Goal: Task Accomplishment & Management: Manage account settings

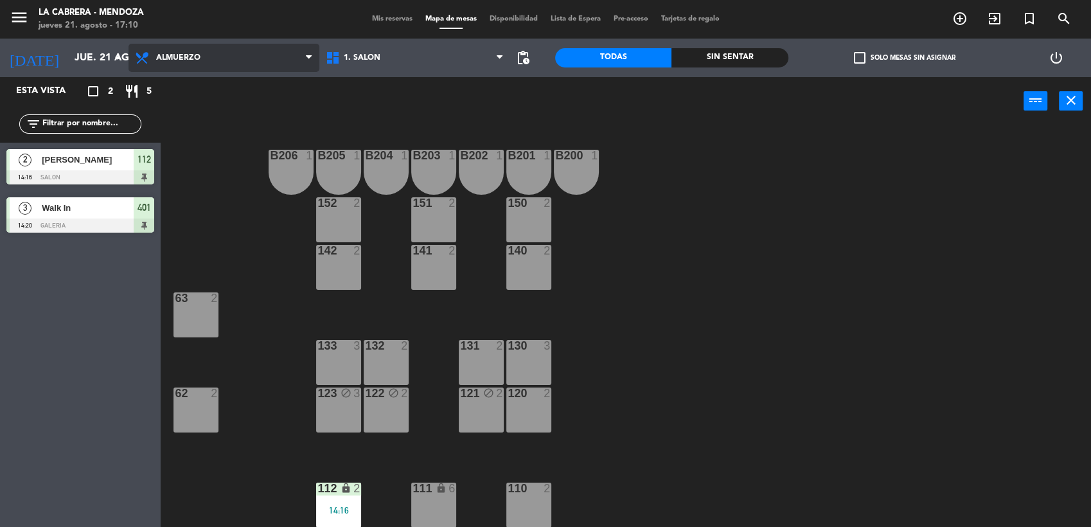
click at [258, 59] on span "Almuerzo" at bounding box center [223, 58] width 191 height 28
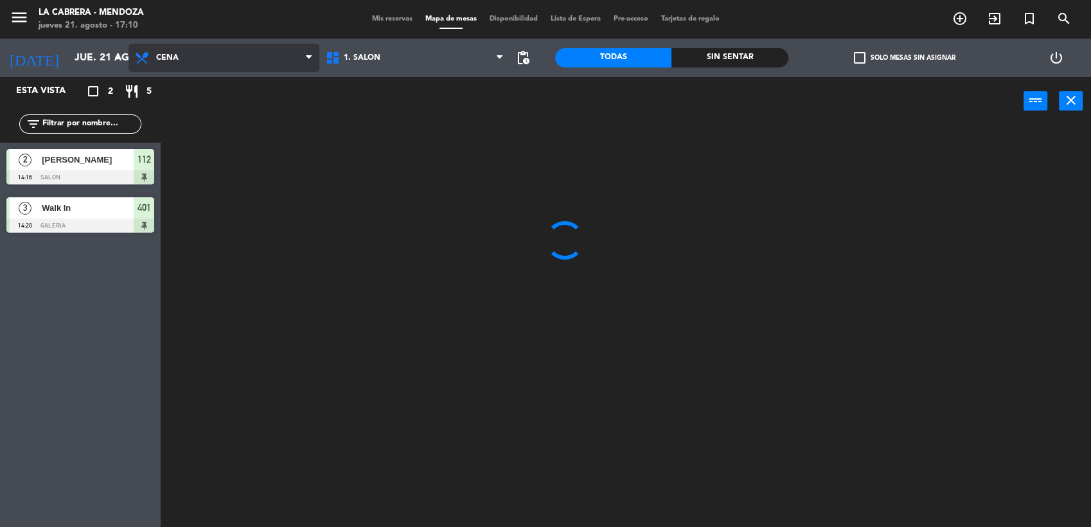
click at [211, 115] on ng-component "menu [PERSON_NAME] jueves 21. agosto - 17:10 Mis reservas Mapa de mesas Disponi…" at bounding box center [545, 264] width 1091 height 529
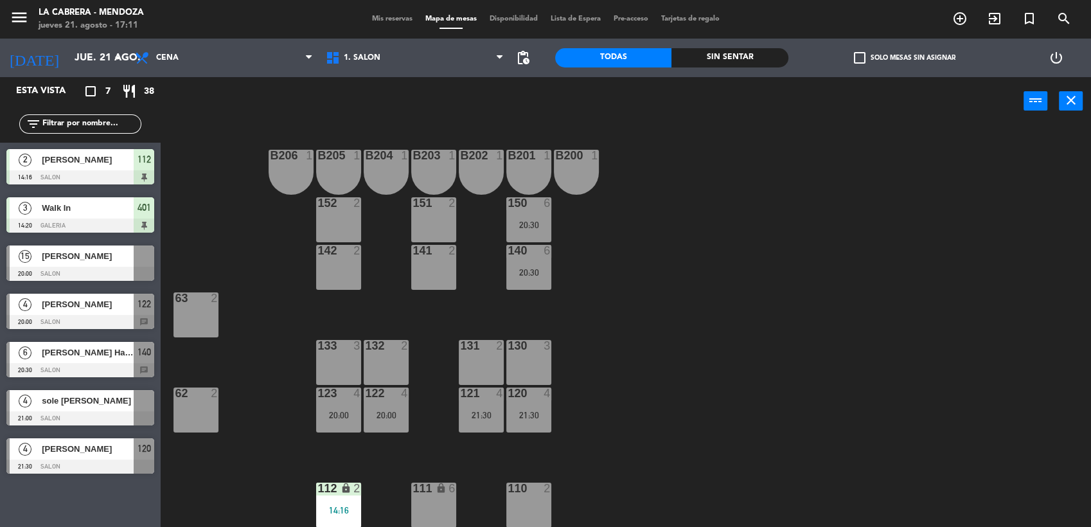
click at [386, 20] on span "Mis reservas" at bounding box center [391, 18] width 53 height 7
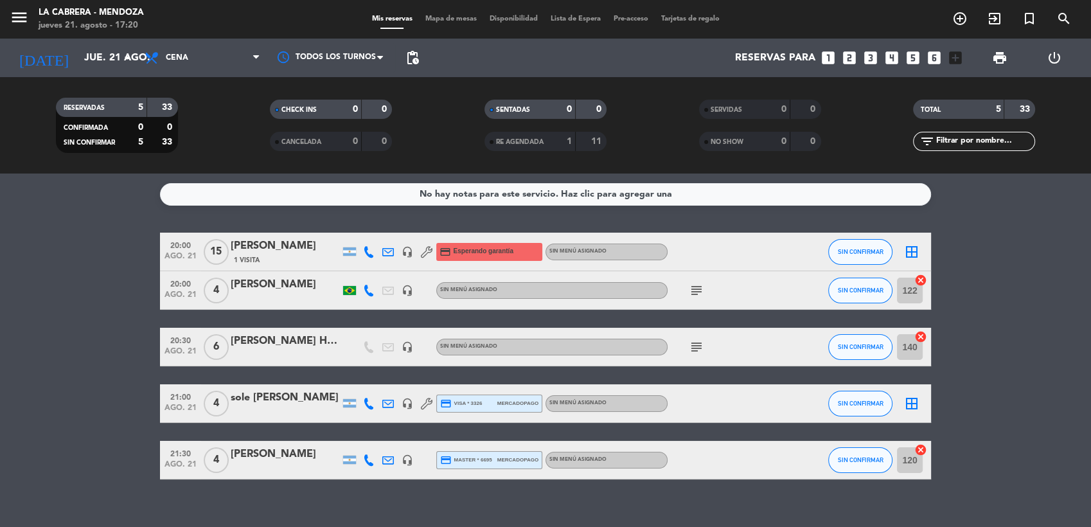
click at [135, 267] on bookings-row "20:00 ago. 21 15 [PERSON_NAME] 1 Visita headset_mic credit_card Esperando garan…" at bounding box center [545, 356] width 1091 height 247
click at [424, 25] on div "menu [PERSON_NAME] jueves 21. agosto - 17:29 Mis reservas Mapa de mesas Disponi…" at bounding box center [545, 19] width 1091 height 39
click at [428, 24] on div "Mis reservas Mapa de mesas Disponibilidad Lista de Espera Pre-acceso Tarjetas d…" at bounding box center [545, 19] width 360 height 12
click at [432, 18] on span "Mapa de mesas" at bounding box center [451, 18] width 64 height 7
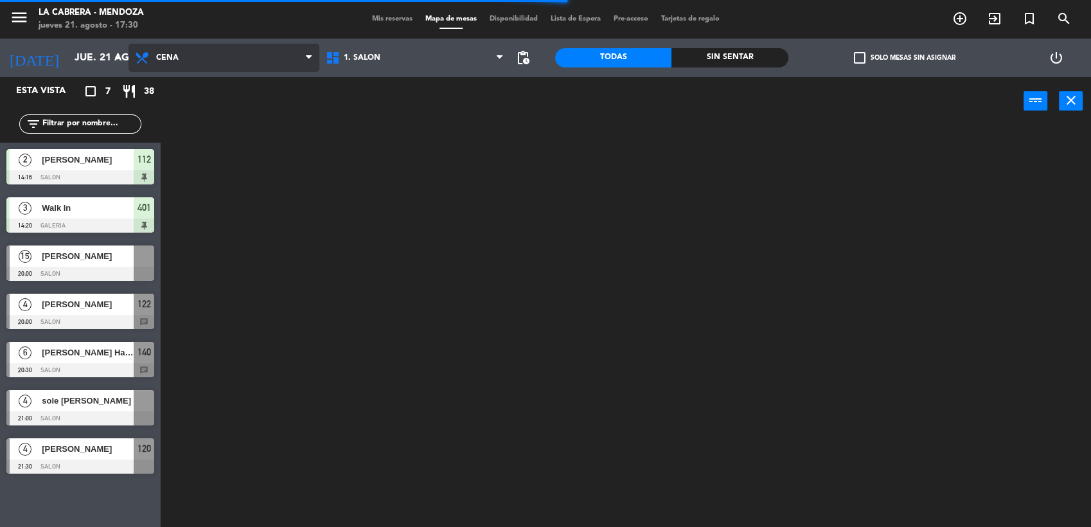
click at [154, 51] on span "Cena" at bounding box center [223, 58] width 191 height 28
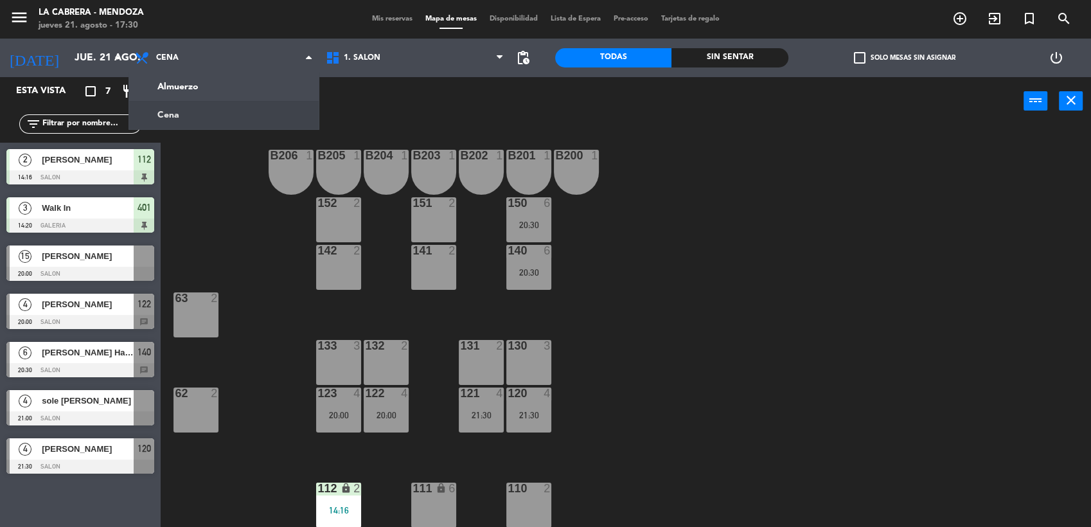
click at [218, 228] on div "B206 1 B205 1 B204 1 B203 1 B202 1 B201 1 B200 1 150 6 20:30 151 2 152 2 140 6 …" at bounding box center [631, 327] width 919 height 401
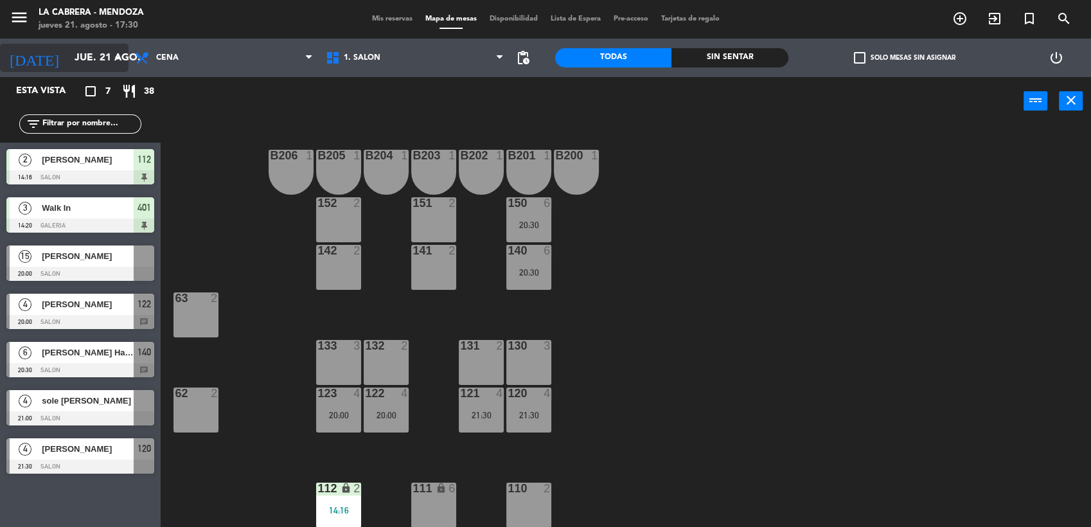
click at [91, 49] on input "jue. 21 ago." at bounding box center [136, 58] width 136 height 25
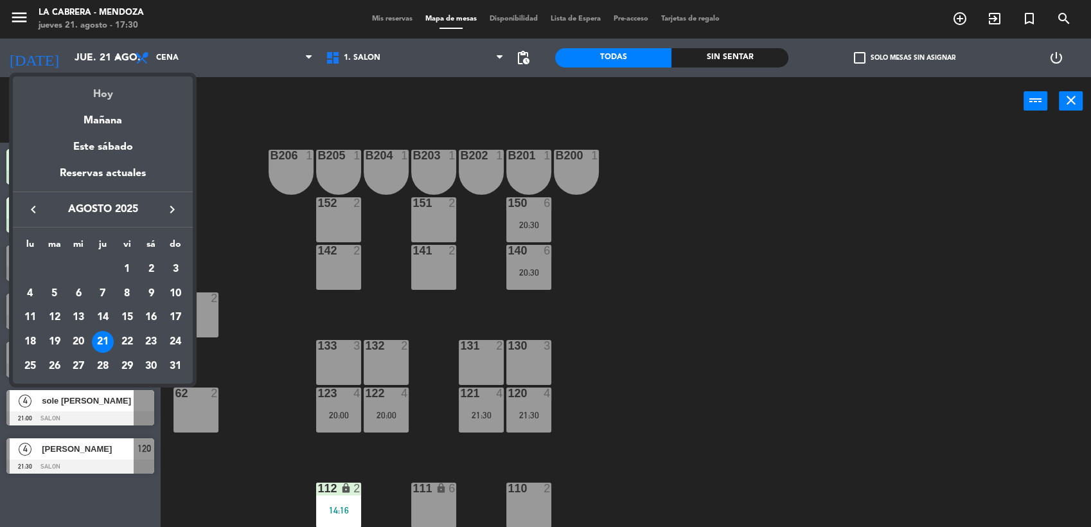
click at [105, 97] on div "Hoy" at bounding box center [103, 89] width 180 height 26
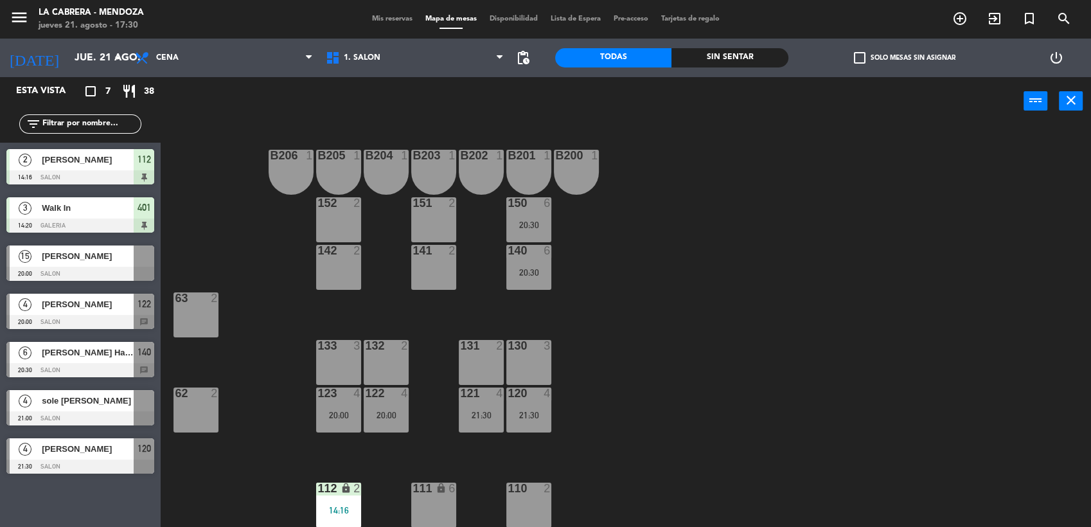
click at [128, 149] on div "[PERSON_NAME]" at bounding box center [86, 159] width 93 height 21
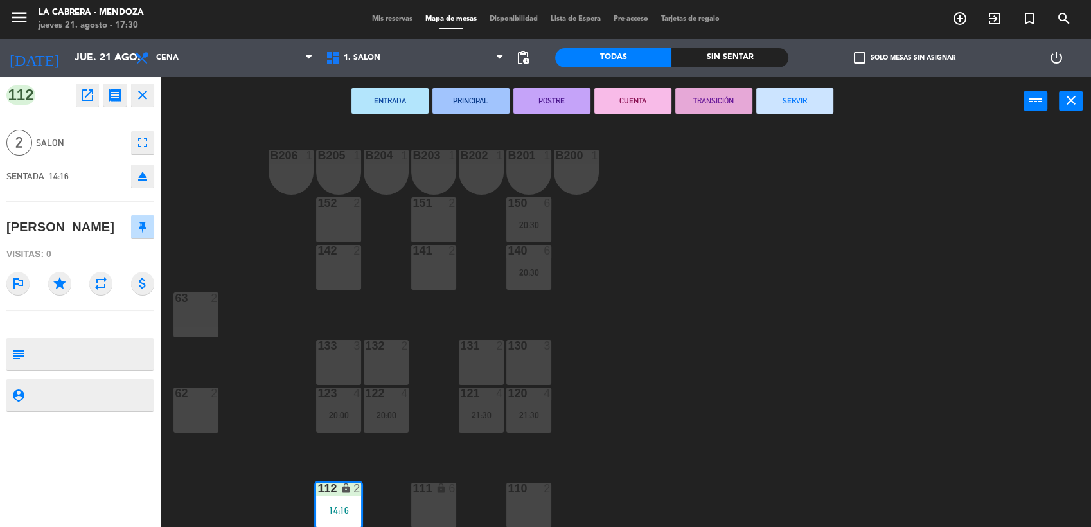
click at [829, 110] on button "SERVIR" at bounding box center [794, 101] width 77 height 26
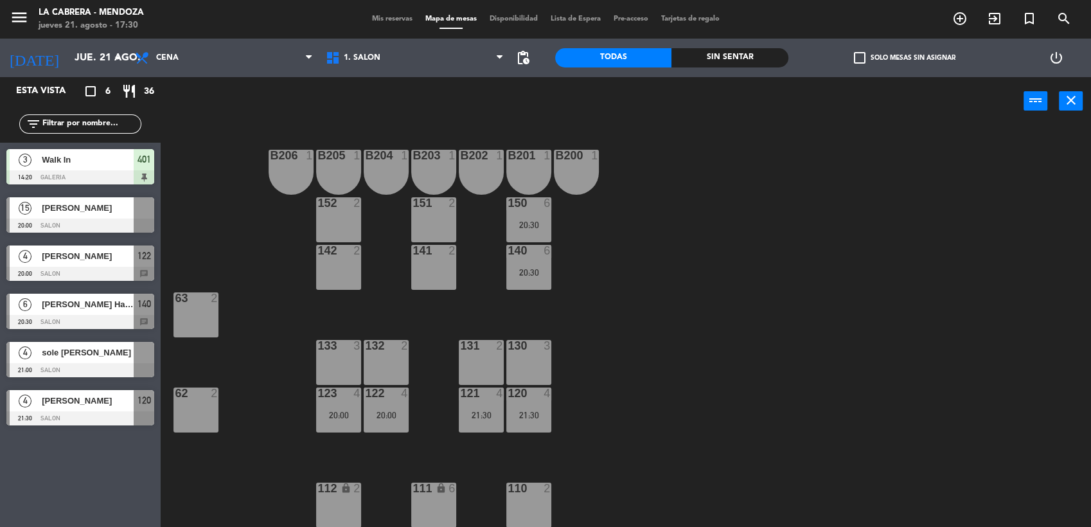
click at [129, 152] on div "Walk In" at bounding box center [86, 159] width 93 height 21
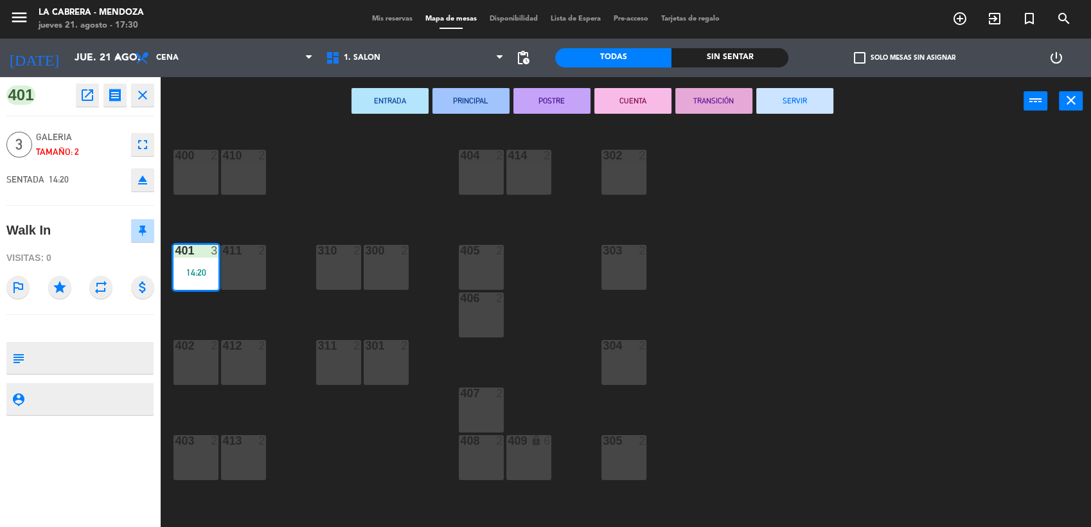
click at [764, 108] on button "SERVIR" at bounding box center [794, 101] width 77 height 26
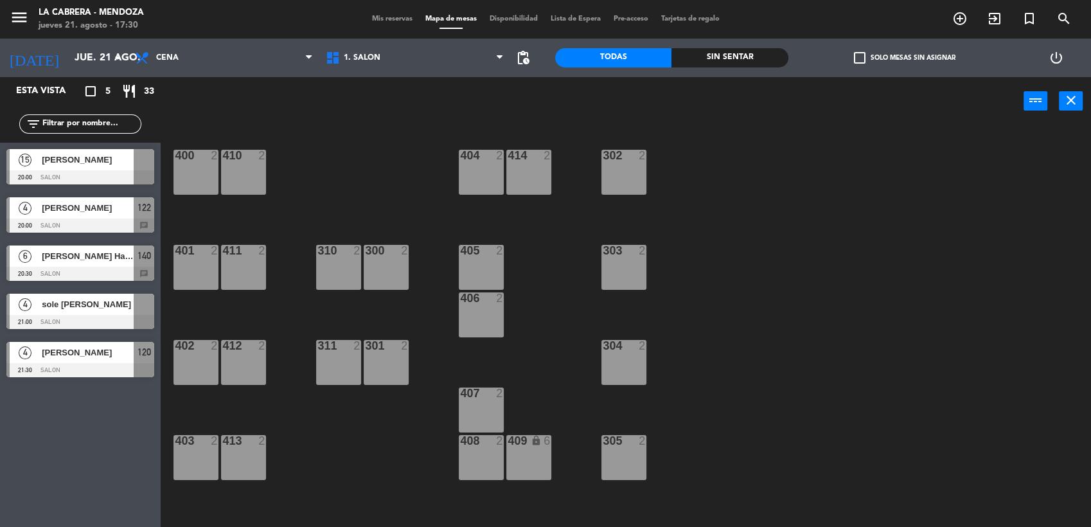
click at [112, 261] on div "6 [PERSON_NAME] Harrys [PERSON_NAME] 20:30 SALON 140 chat" at bounding box center [80, 263] width 161 height 48
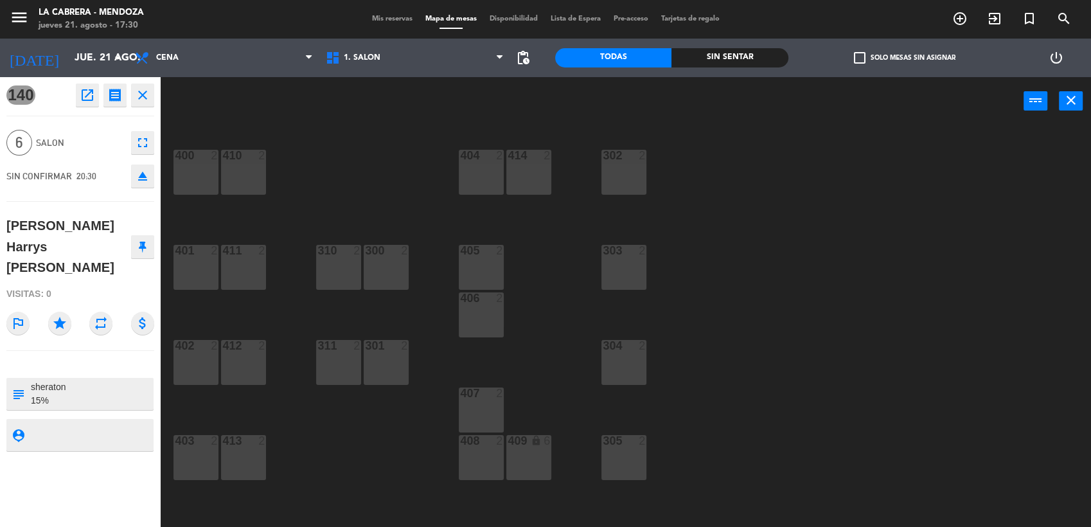
click at [148, 105] on button "close" at bounding box center [142, 95] width 23 height 23
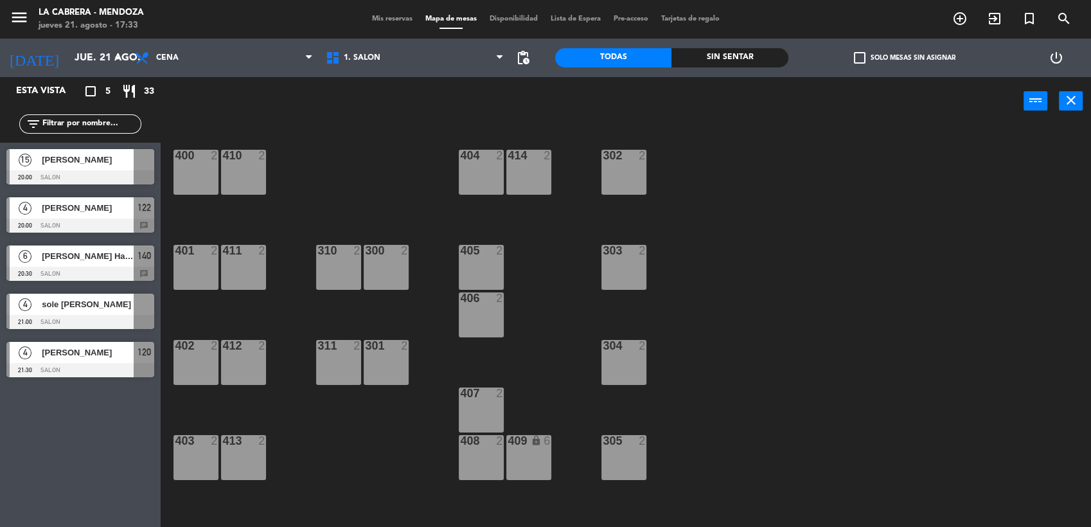
click at [96, 208] on span "[PERSON_NAME]" at bounding box center [88, 207] width 92 height 13
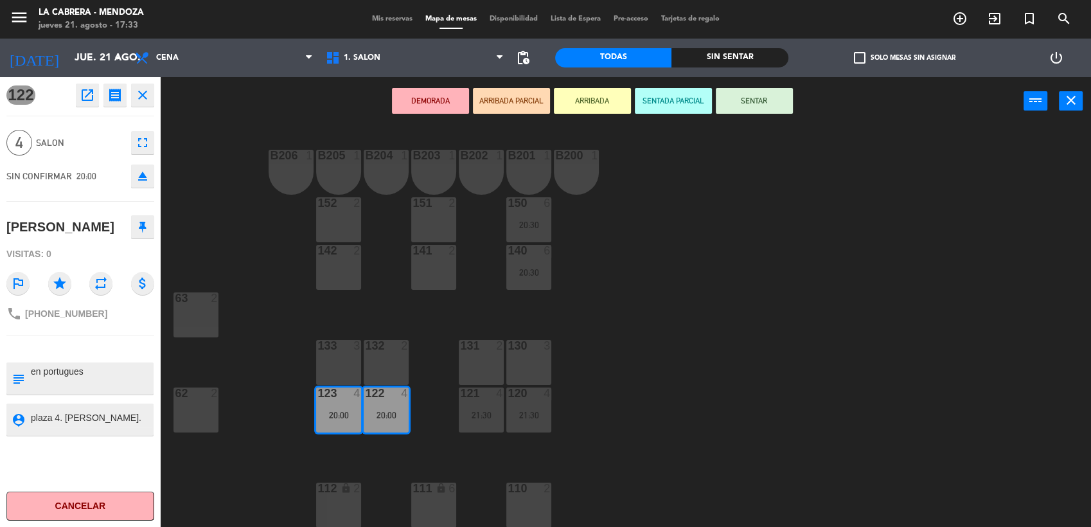
click at [146, 85] on button "close" at bounding box center [142, 95] width 23 height 23
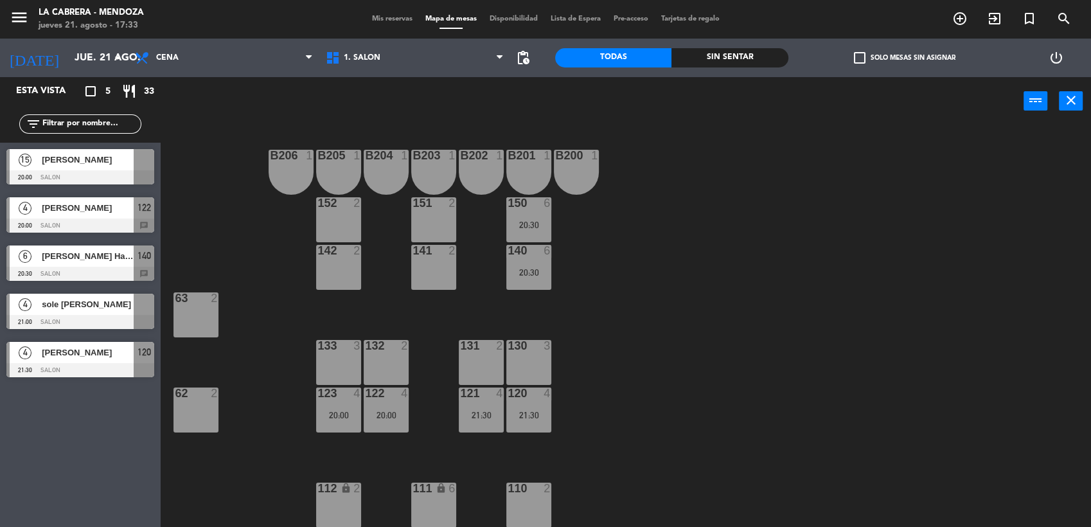
click at [103, 321] on div at bounding box center [80, 322] width 148 height 14
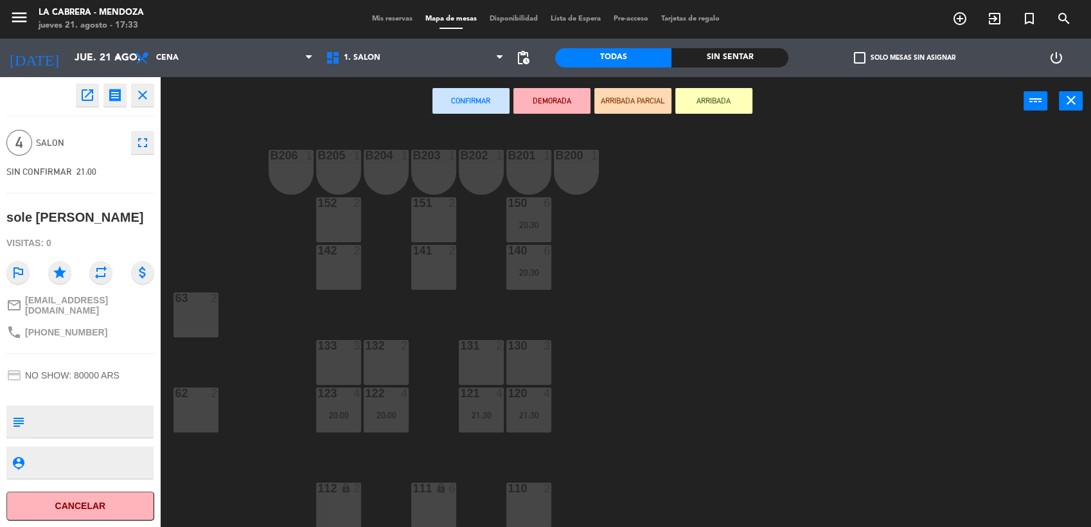
drag, startPoint x: 130, startPoint y: 409, endPoint x: 98, endPoint y: 404, distance: 31.8
click at [98, 408] on textarea at bounding box center [91, 421] width 123 height 27
click at [127, 387] on div at bounding box center [80, 391] width 148 height 9
drag, startPoint x: 119, startPoint y: 366, endPoint x: 87, endPoint y: 365, distance: 31.5
click at [87, 370] on span "NO SHOW: 80000 ARS" at bounding box center [72, 375] width 94 height 10
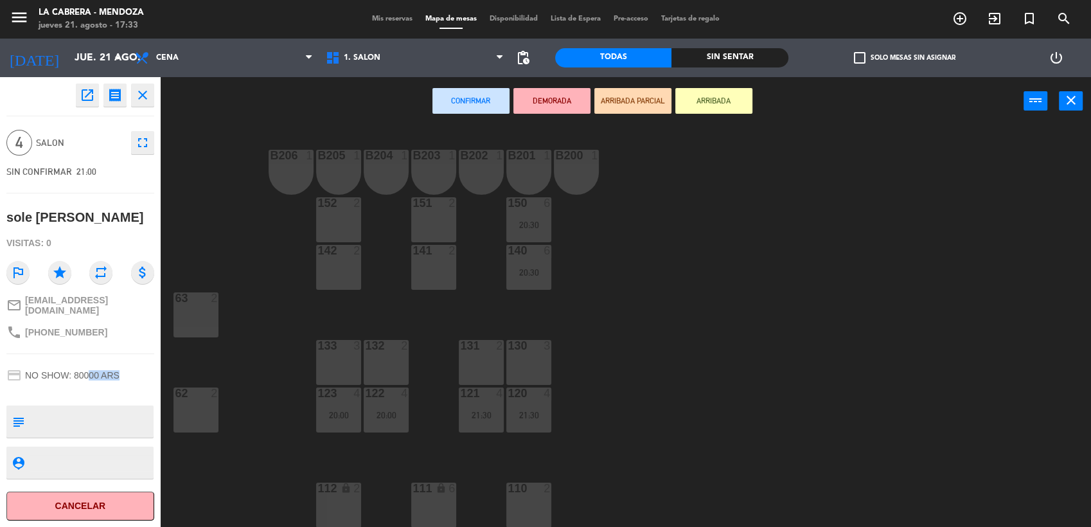
drag, startPoint x: 87, startPoint y: 365, endPoint x: 118, endPoint y: 355, distance: 32.7
click at [118, 355] on div "open_in_new receipt 9:00 PM jue., 21 ago. 4 personas sole [PERSON_NAME] close 4…" at bounding box center [80, 302] width 161 height 450
click at [116, 331] on div "phone [PHONE_NUMBER]" at bounding box center [80, 332] width 148 height 24
click at [113, 496] on button "Cancelar" at bounding box center [80, 505] width 148 height 29
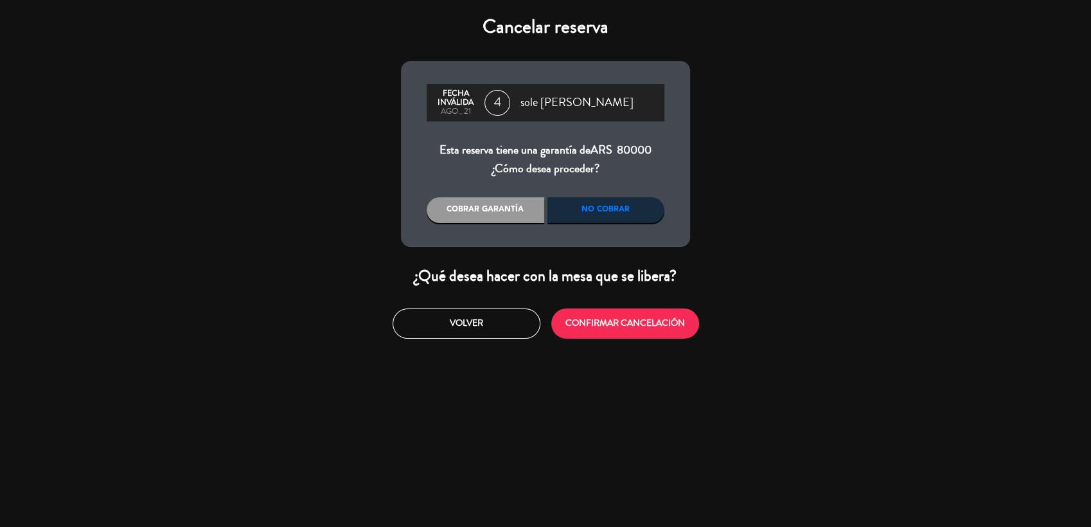
click at [585, 198] on div "No cobrar" at bounding box center [606, 210] width 118 height 26
click at [457, 208] on div "Cobrar garantía" at bounding box center [486, 210] width 118 height 26
click at [619, 209] on div "No cobrar" at bounding box center [606, 210] width 118 height 26
click at [591, 215] on div "No cobrar" at bounding box center [606, 210] width 118 height 26
click at [626, 228] on div "[PERSON_NAME] inválida ago., 21 4 sole [PERSON_NAME] reserva tiene una garantía…" at bounding box center [545, 154] width 289 height 186
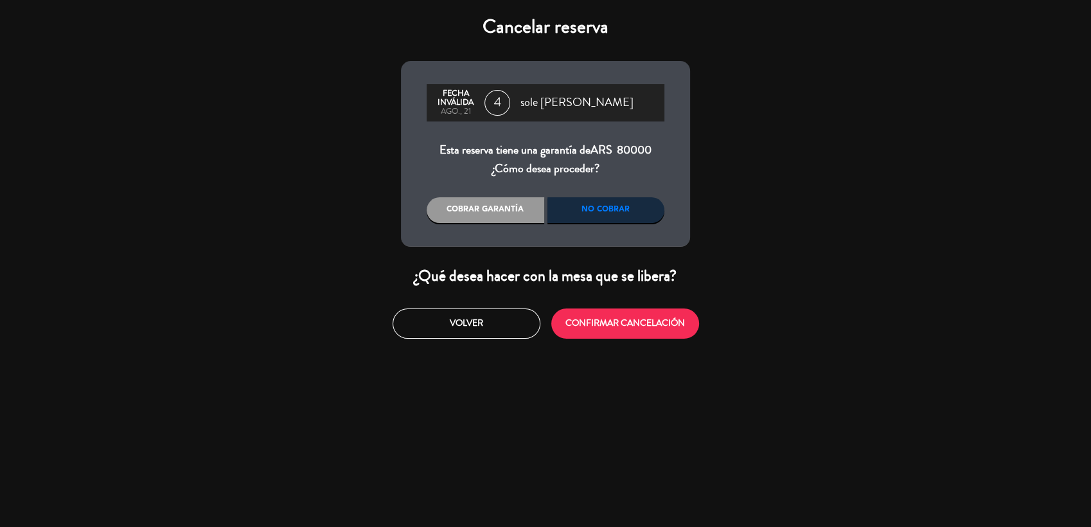
click at [630, 214] on div "No cobrar" at bounding box center [606, 210] width 118 height 26
click at [624, 317] on button "CONFIRMAR CANCELACIÓN" at bounding box center [625, 323] width 148 height 30
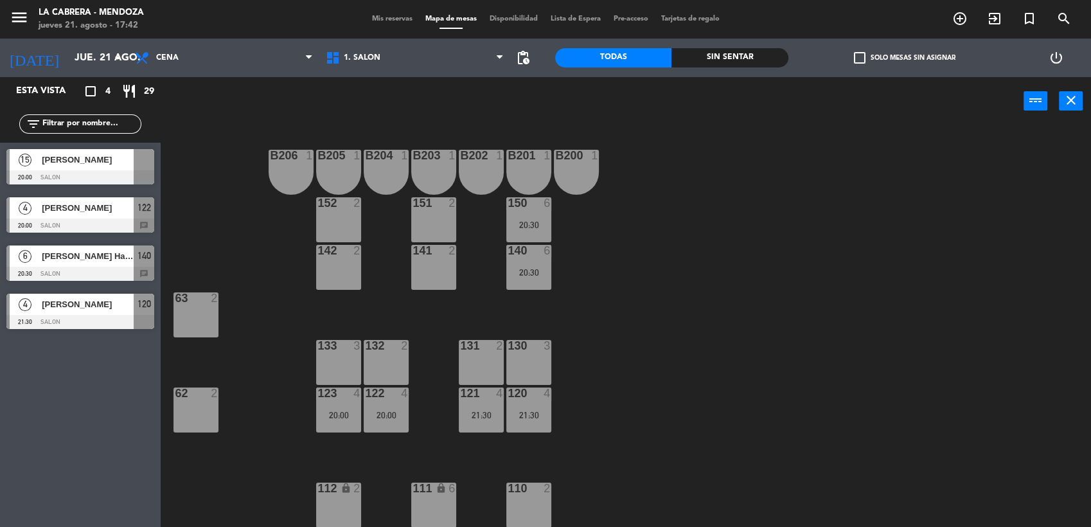
click at [449, 304] on div "B206 1 B205 1 B204 1 B203 1 B202 1 B201 1 B200 1 150 6 20:30 151 2 152 2 140 6 …" at bounding box center [631, 327] width 919 height 401
click at [241, 271] on div "B206 1 B205 1 B204 1 B203 1 B202 1 B201 1 B200 1 150 6 20:30 151 2 152 2 140 6 …" at bounding box center [631, 327] width 919 height 401
click at [336, 131] on div "B206 1 B205 1 B204 1 B203 1 B202 1 B201 1 B200 1 150 6 20:30 151 2 152 2 140 6 …" at bounding box center [631, 327] width 919 height 401
click at [123, 247] on div "[PERSON_NAME] Harrys [PERSON_NAME]" at bounding box center [86, 255] width 93 height 21
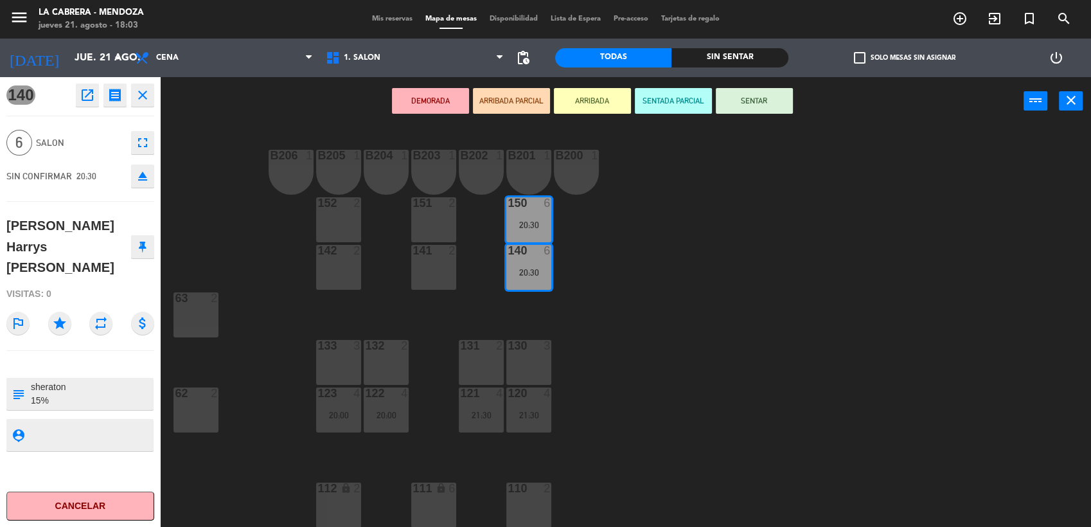
click at [226, 243] on div "B206 1 B205 1 B204 1 B203 1 B202 1 B201 1 B200 1 150 6 20:30 151 2 152 2 140 6 …" at bounding box center [631, 327] width 919 height 401
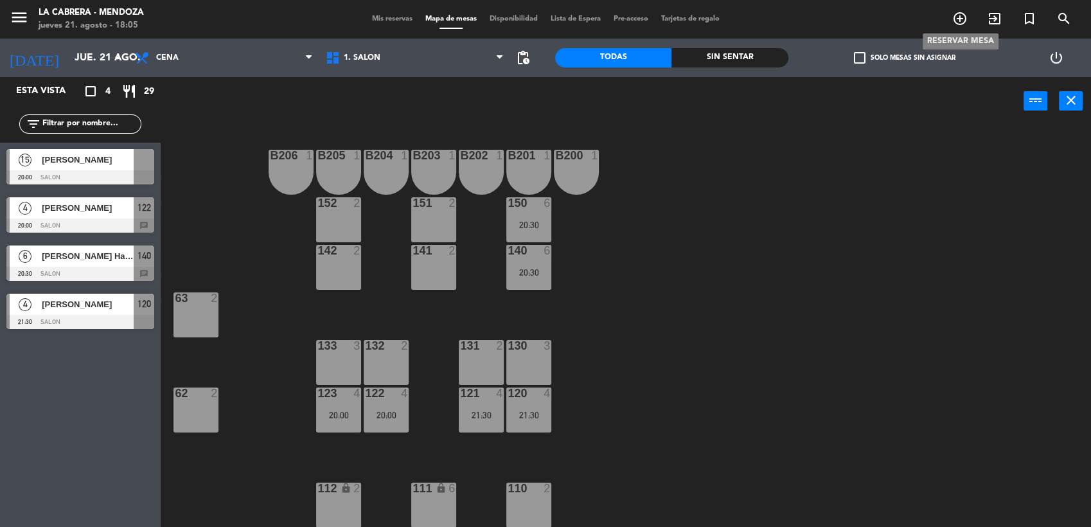
click at [955, 18] on icon "add_circle_outline" at bounding box center [959, 18] width 15 height 15
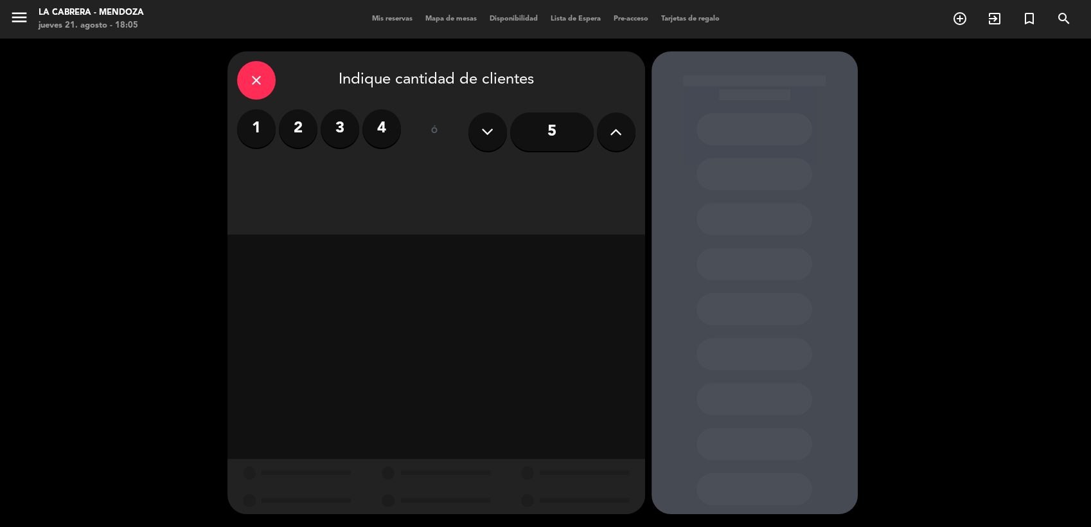
click at [252, 75] on icon "close" at bounding box center [256, 80] width 15 height 15
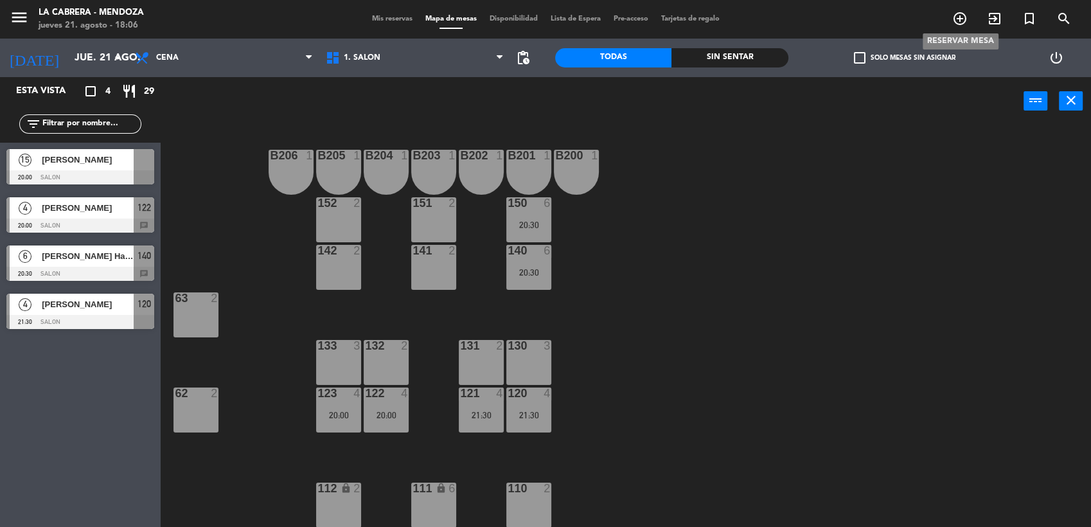
click at [956, 18] on icon "add_circle_outline" at bounding box center [959, 18] width 15 height 15
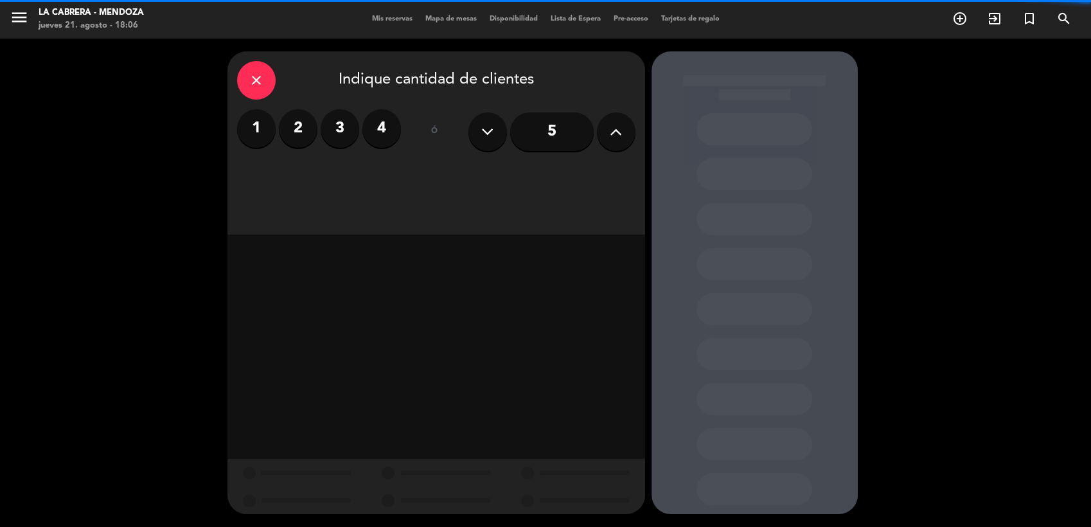
click at [287, 125] on label "2" at bounding box center [298, 128] width 39 height 39
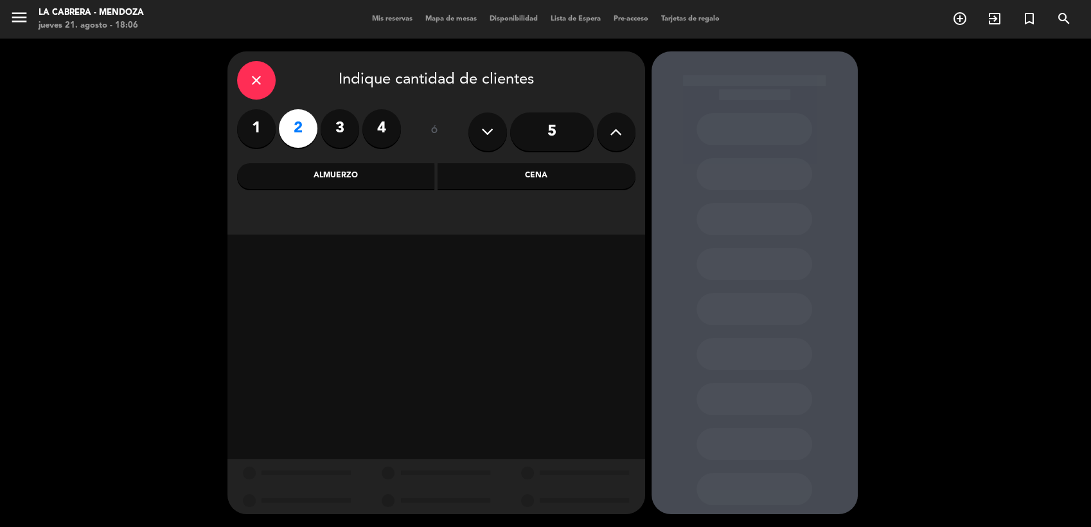
click at [511, 167] on div "Cena" at bounding box center [536, 176] width 198 height 26
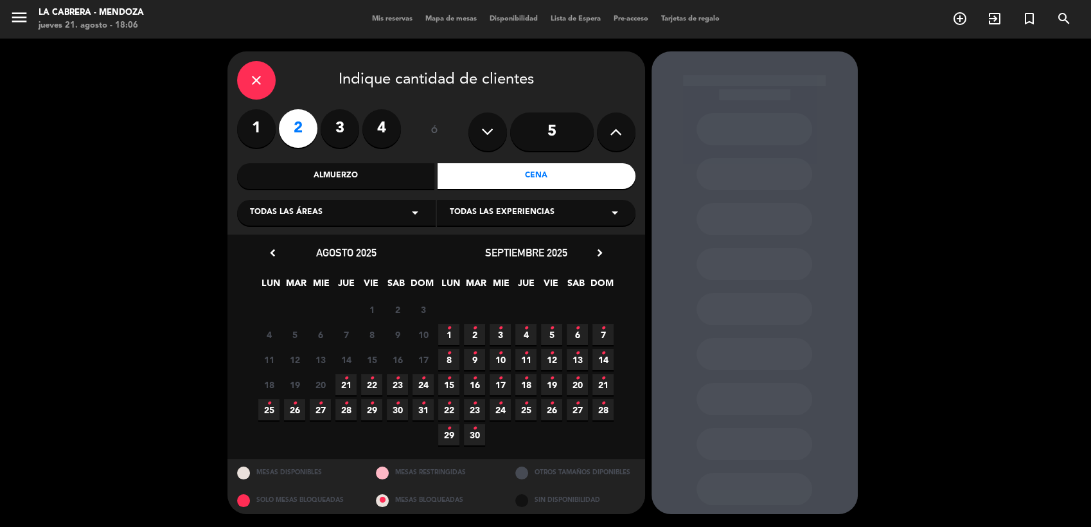
click at [341, 378] on span "21 •" at bounding box center [345, 384] width 21 height 21
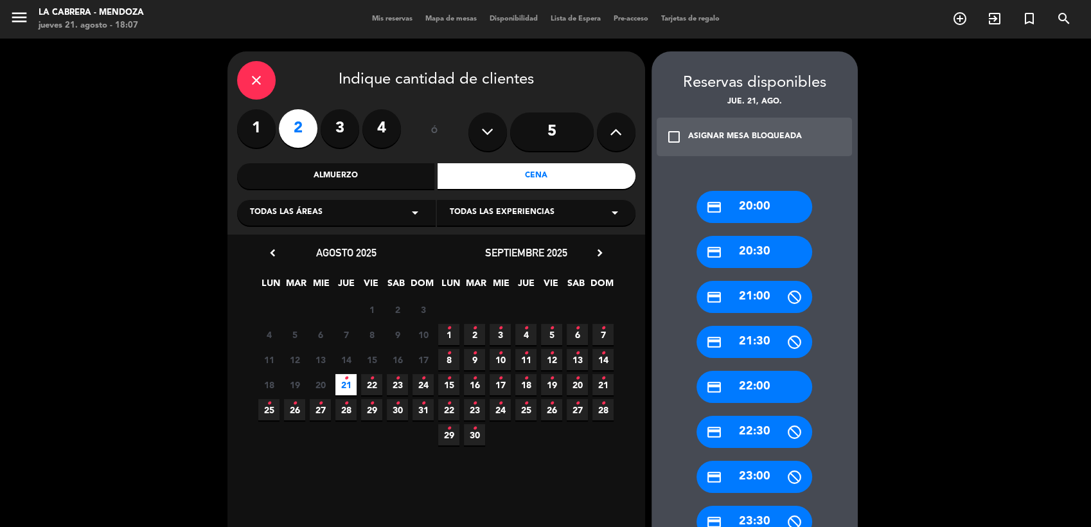
drag, startPoint x: 753, startPoint y: 289, endPoint x: 746, endPoint y: 289, distance: 7.1
click at [749, 289] on div "credit_card 21:00" at bounding box center [754, 297] width 116 height 32
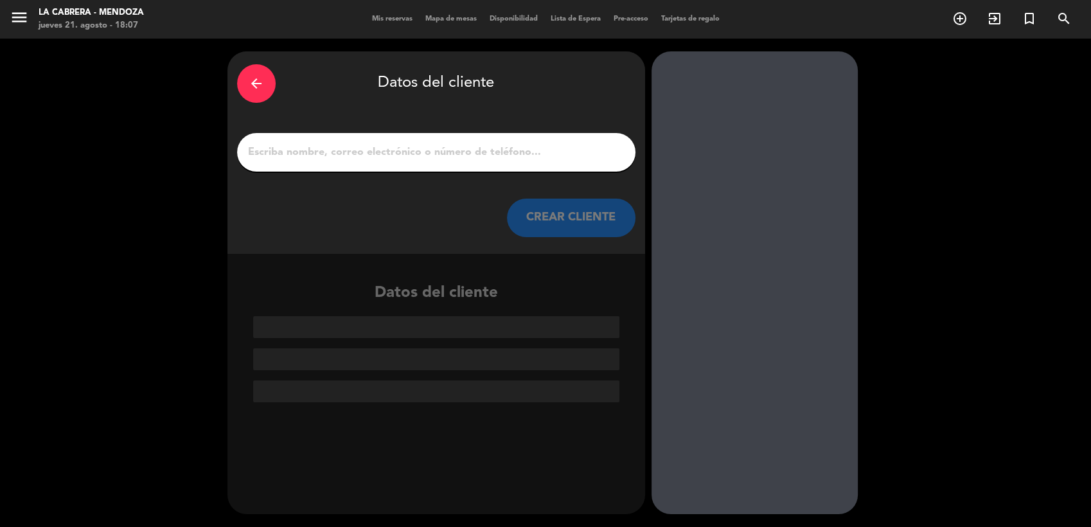
click at [324, 153] on input "1" at bounding box center [436, 152] width 379 height 18
paste input "[PERSON_NAME]"
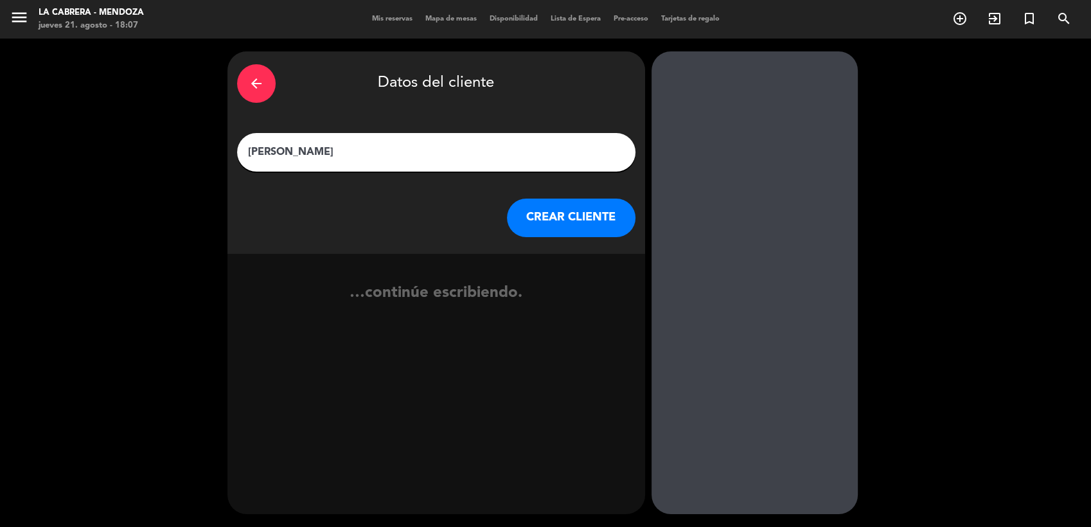
type input "[PERSON_NAME]"
click at [533, 210] on button "CREAR CLIENTE" at bounding box center [571, 217] width 128 height 39
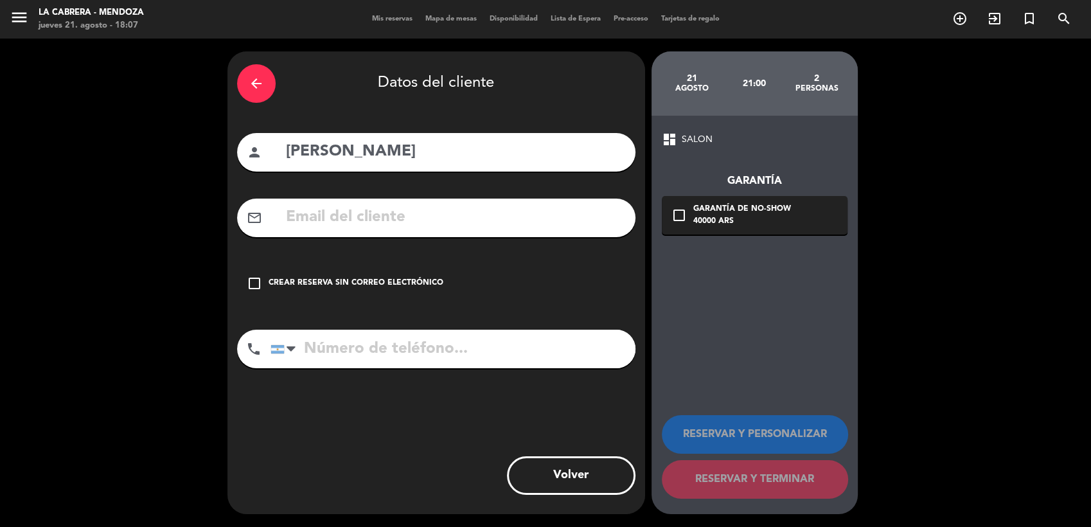
click at [357, 346] on input "tel" at bounding box center [452, 349] width 365 height 39
paste input "[PHONE_NUMBER]"
type input "[PHONE_NUMBER]"
click at [299, 285] on div "Crear reserva sin correo electrónico" at bounding box center [356, 283] width 175 height 13
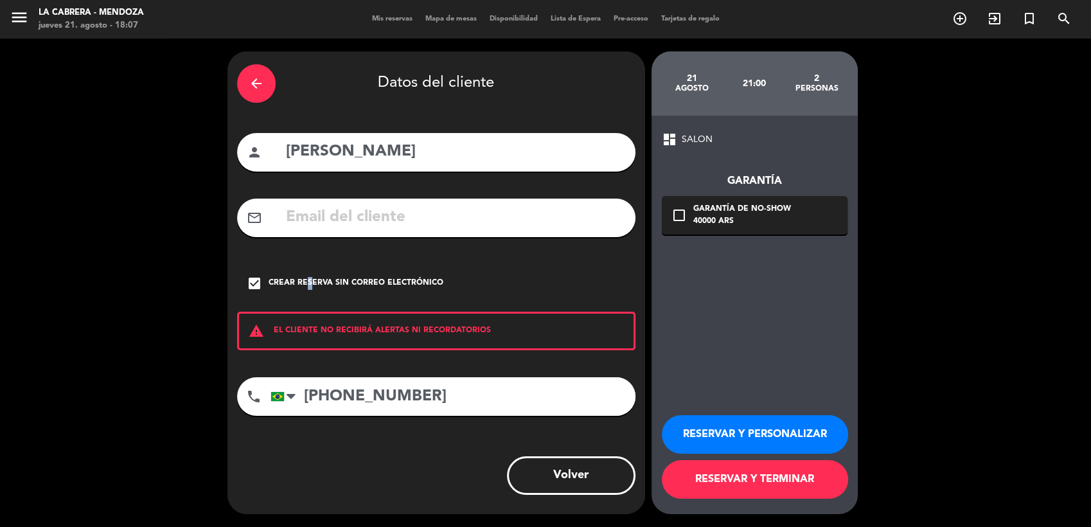
click at [694, 436] on button "RESERVAR Y PERSONALIZAR" at bounding box center [755, 434] width 186 height 39
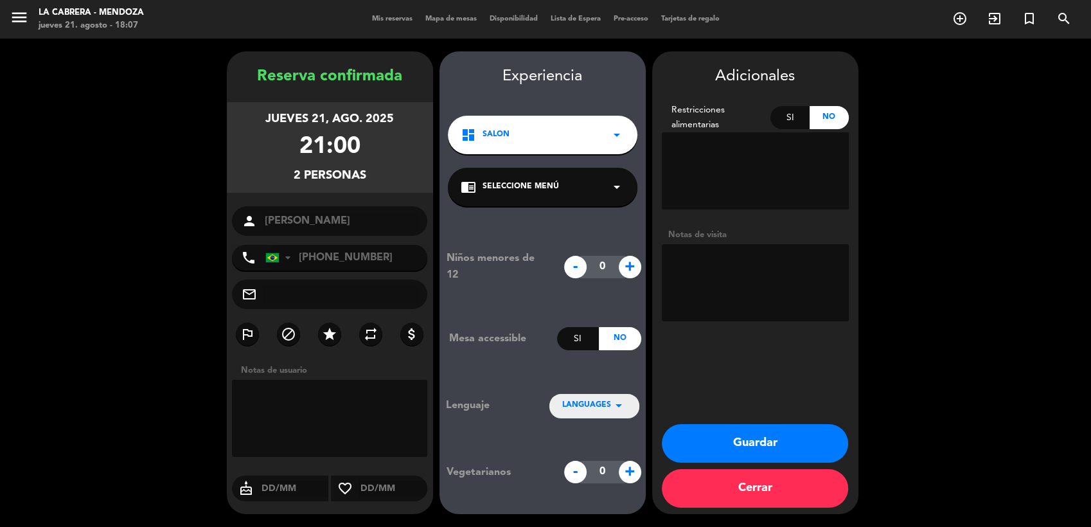
click at [351, 409] on textarea at bounding box center [330, 418] width 196 height 77
type textarea "hualta 701"
click at [800, 445] on button "Guardar" at bounding box center [755, 443] width 186 height 39
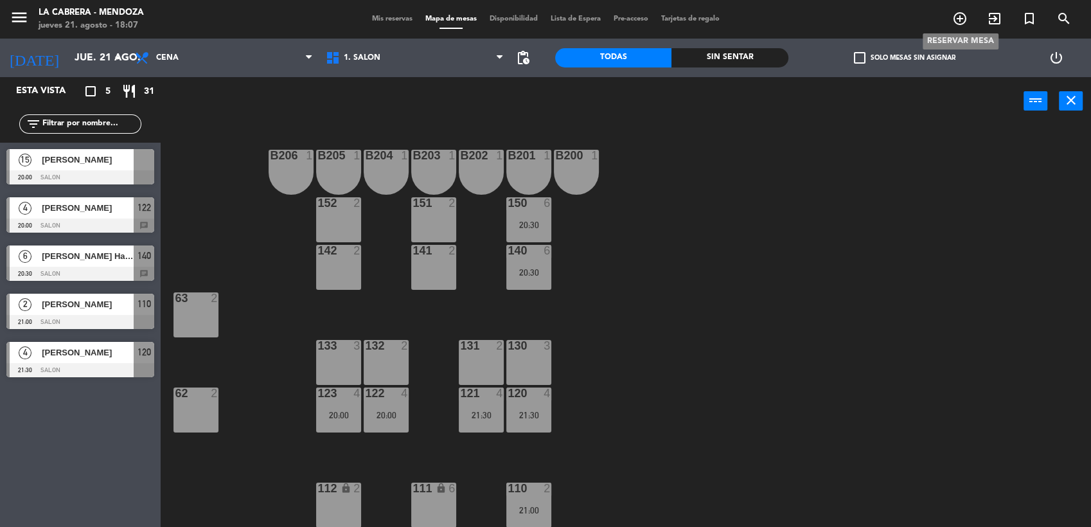
click at [962, 16] on icon "add_circle_outline" at bounding box center [959, 18] width 15 height 15
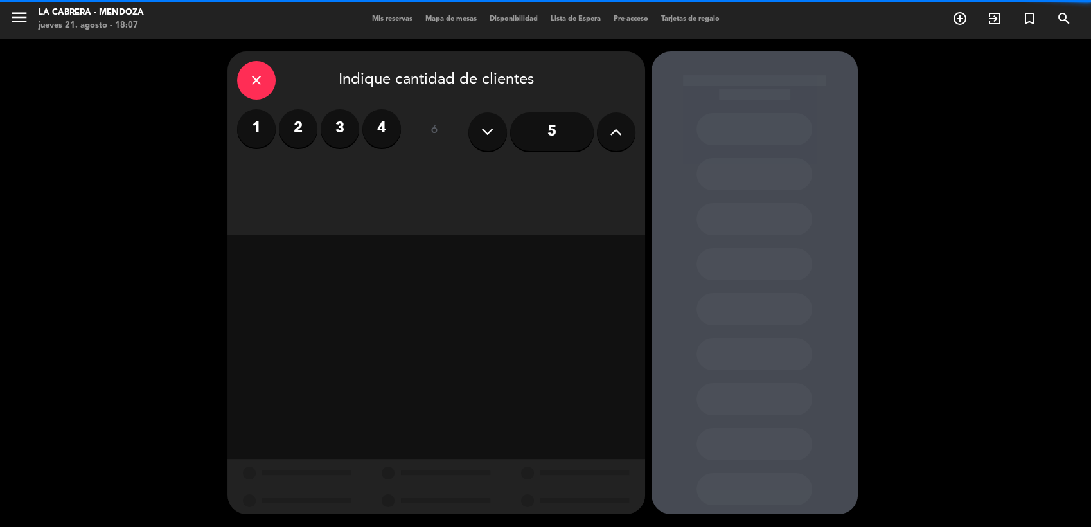
click at [635, 125] on div "close Indique cantidad de clientes 1 2 3 4 ó 5" at bounding box center [436, 142] width 418 height 183
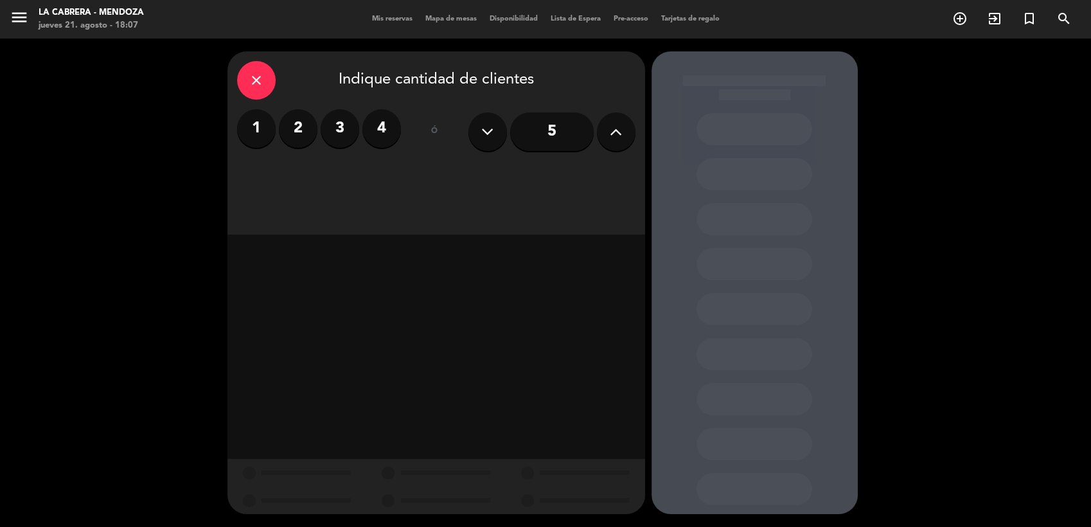
click at [628, 125] on button at bounding box center [616, 131] width 39 height 39
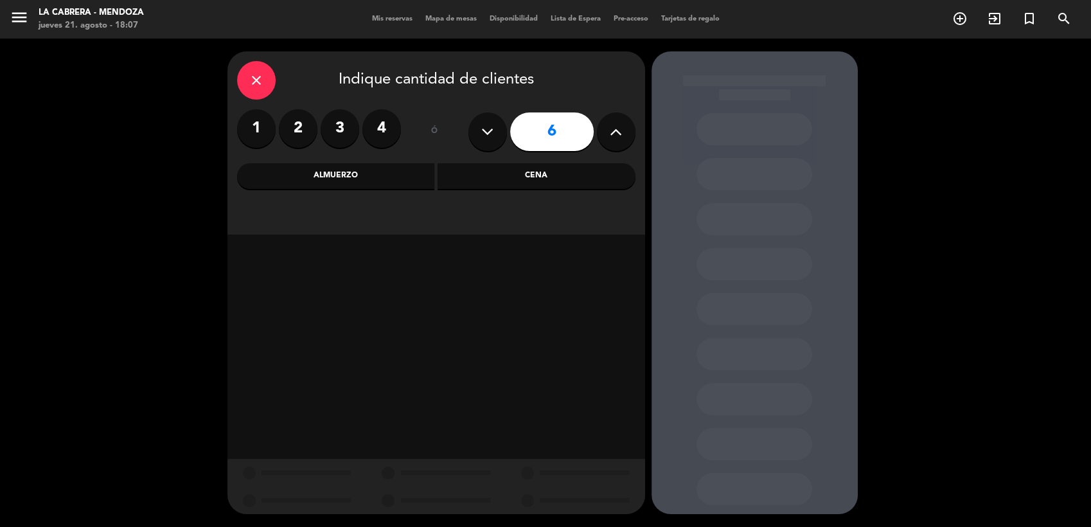
click at [628, 125] on button at bounding box center [616, 131] width 39 height 39
click at [627, 125] on button at bounding box center [616, 131] width 39 height 39
type input "10"
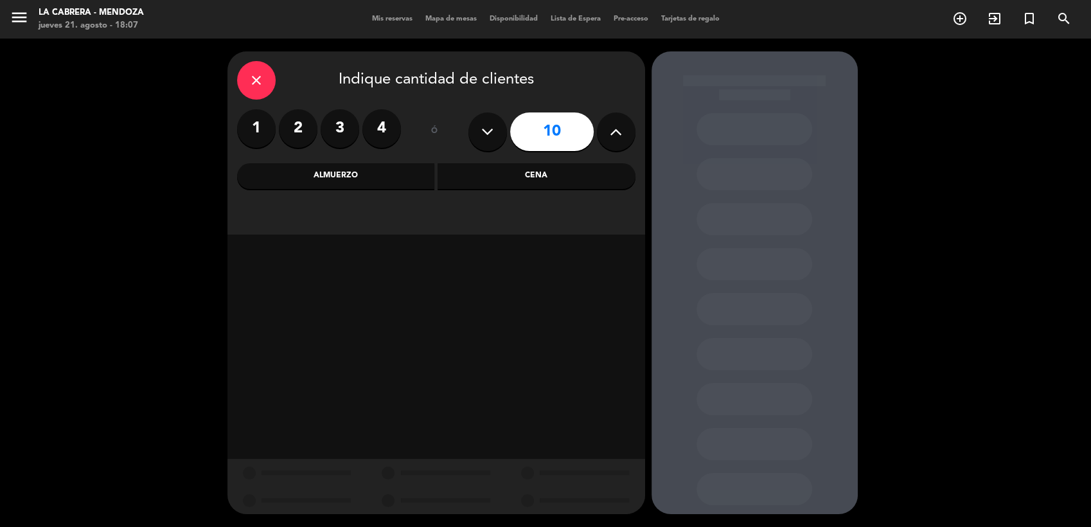
click at [579, 172] on div "Cena" at bounding box center [536, 176] width 198 height 26
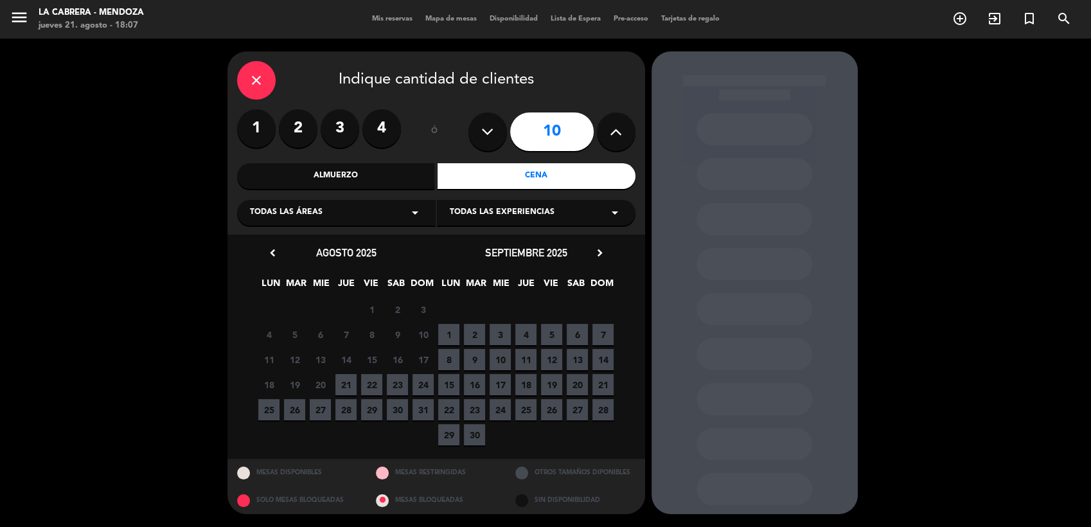
click at [349, 391] on span "21" at bounding box center [345, 384] width 21 height 21
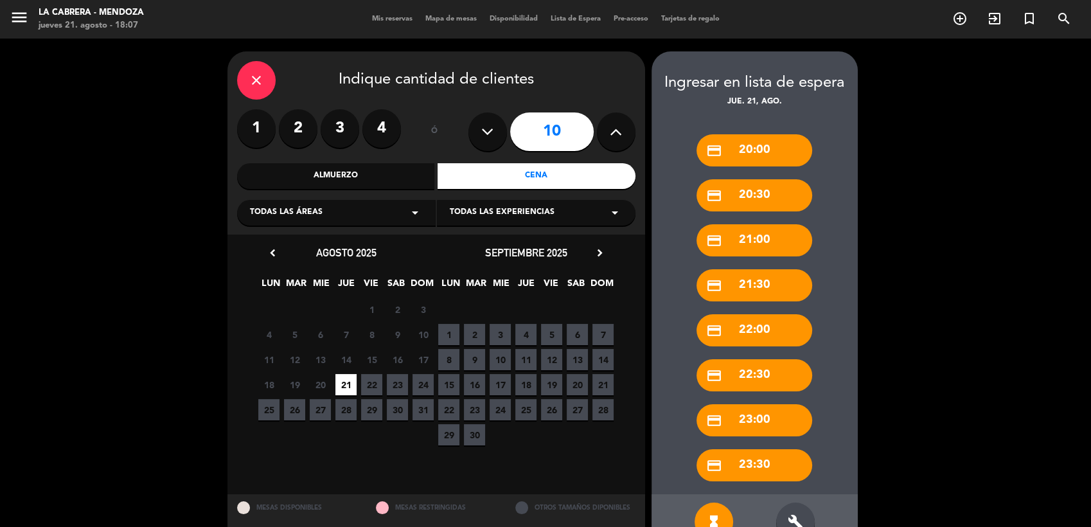
click at [790, 505] on div "build" at bounding box center [795, 521] width 39 height 39
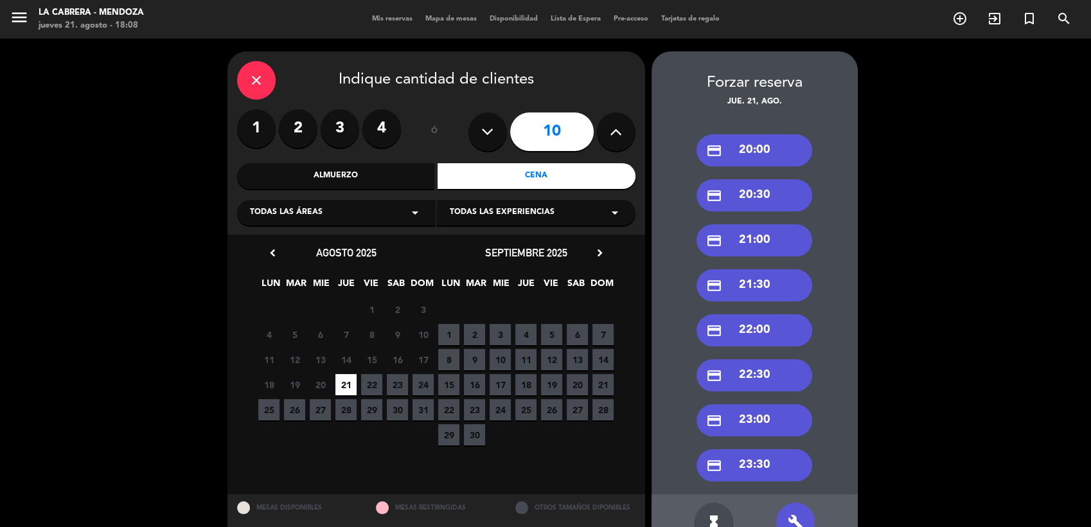
click at [757, 328] on div "credit_card 22:00" at bounding box center [754, 330] width 116 height 32
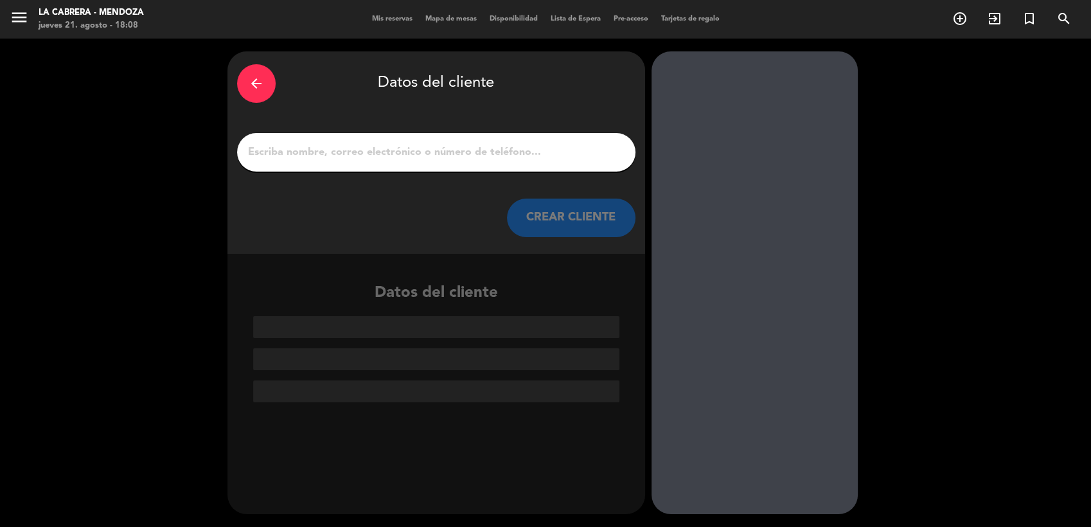
click at [401, 134] on div at bounding box center [436, 152] width 398 height 39
click at [403, 148] on input "1" at bounding box center [436, 152] width 379 height 18
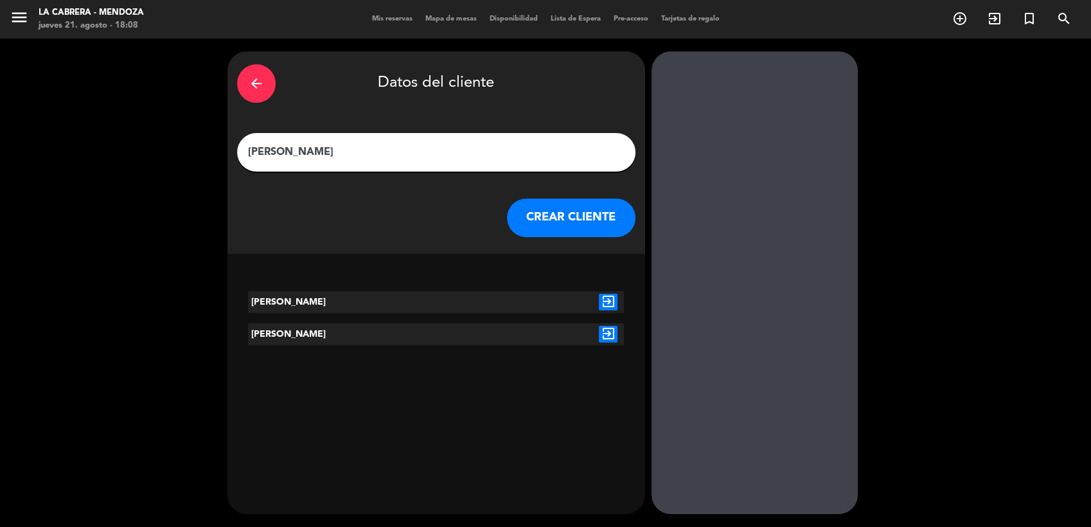
type input "[PERSON_NAME]"
click at [610, 296] on icon "exit_to_app" at bounding box center [608, 302] width 19 height 17
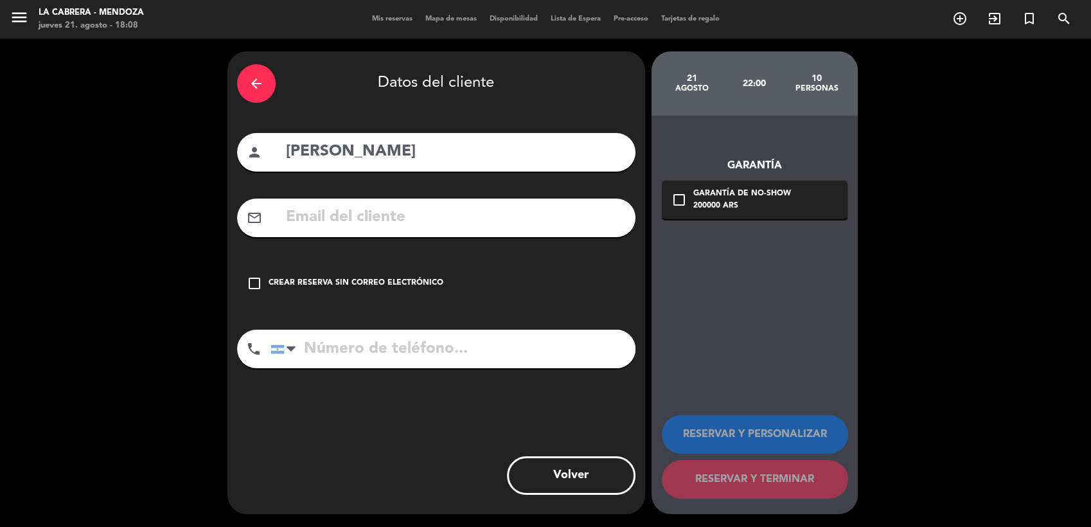
click at [269, 280] on div "Crear reserva sin correo electrónico" at bounding box center [356, 283] width 175 height 13
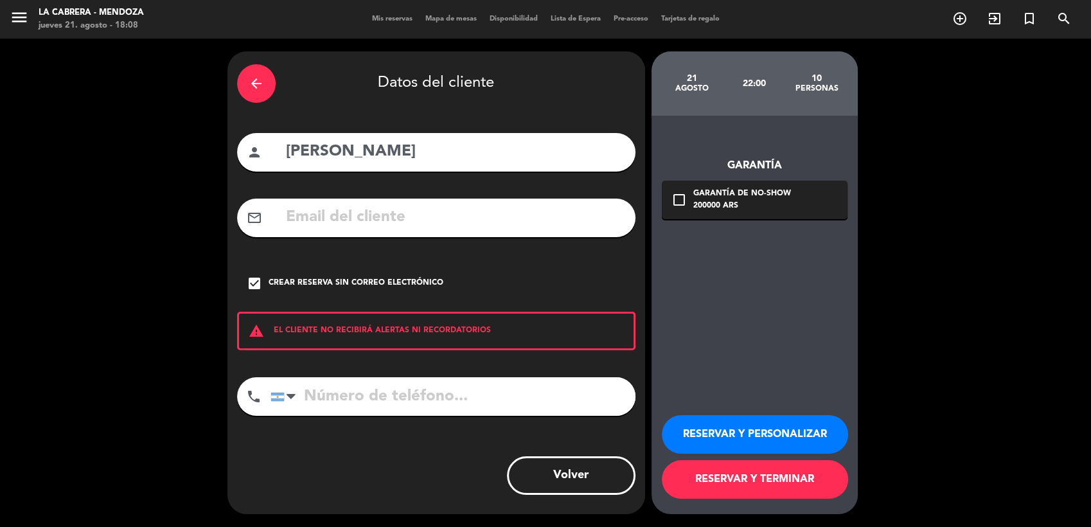
click at [777, 437] on button "RESERVAR Y PERSONALIZAR" at bounding box center [755, 434] width 186 height 39
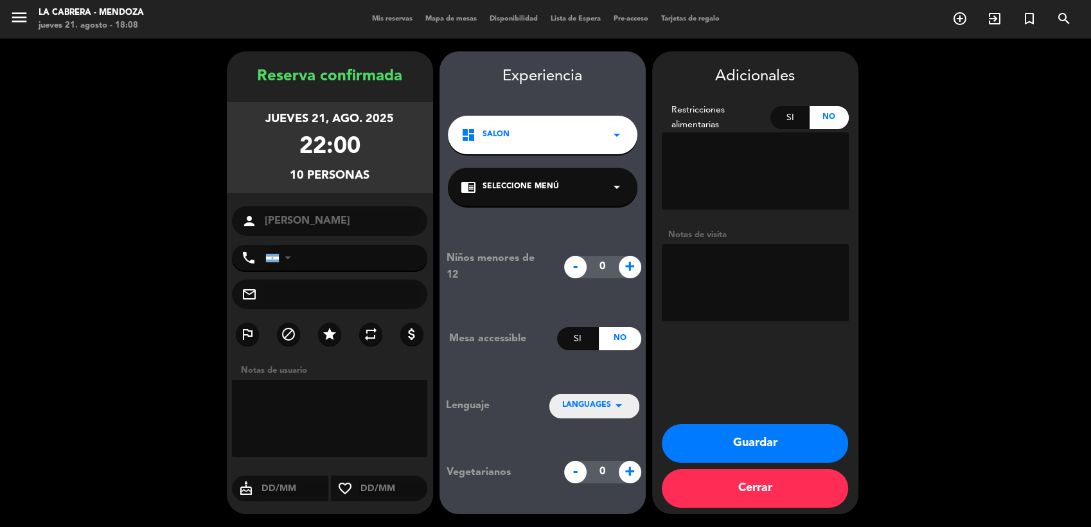
click at [300, 427] on textarea at bounding box center [330, 418] width 196 height 77
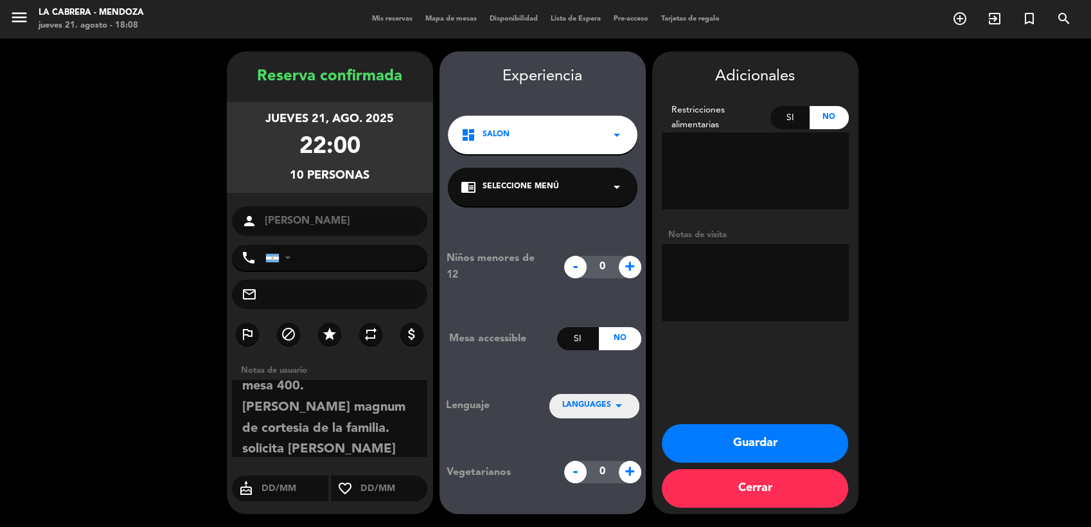
type textarea "mesa 400. [PERSON_NAME] magnum de cortesia de la familia. solicita [PERSON_NAME]"
click at [759, 439] on button "Guardar" at bounding box center [755, 443] width 186 height 39
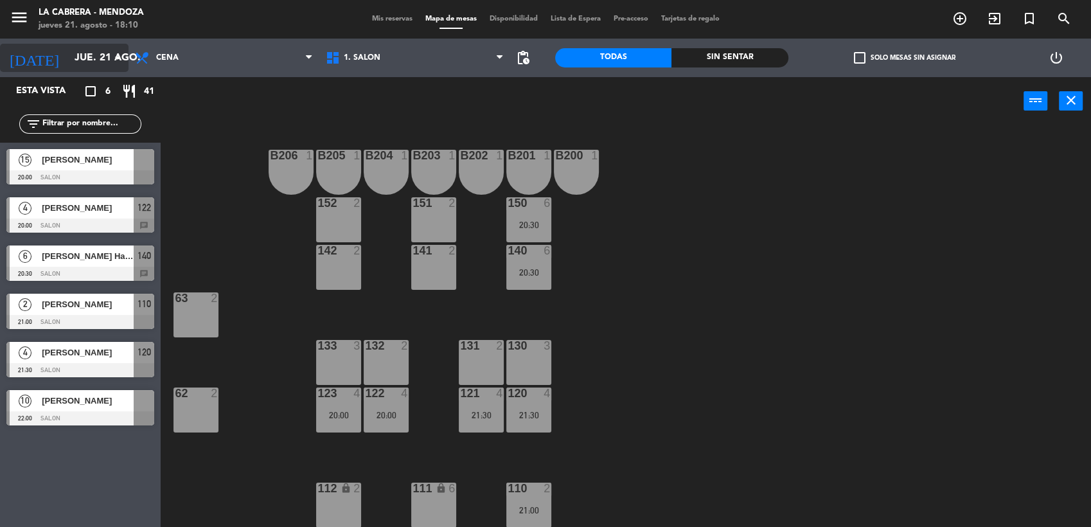
click at [99, 64] on input "jue. 21 ago." at bounding box center [136, 58] width 136 height 25
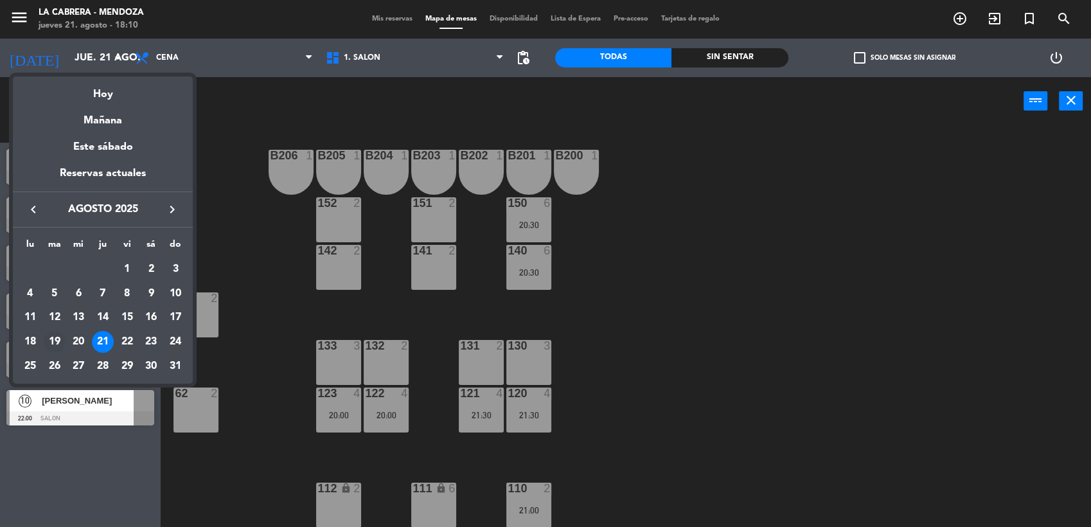
click at [58, 340] on div "19" at bounding box center [55, 342] width 22 height 22
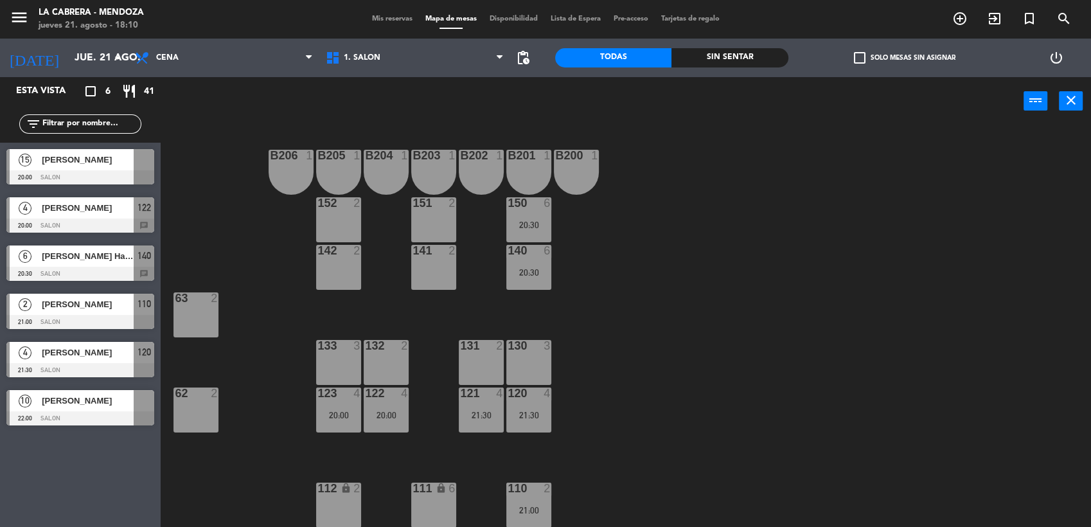
type input "[DATE] ago."
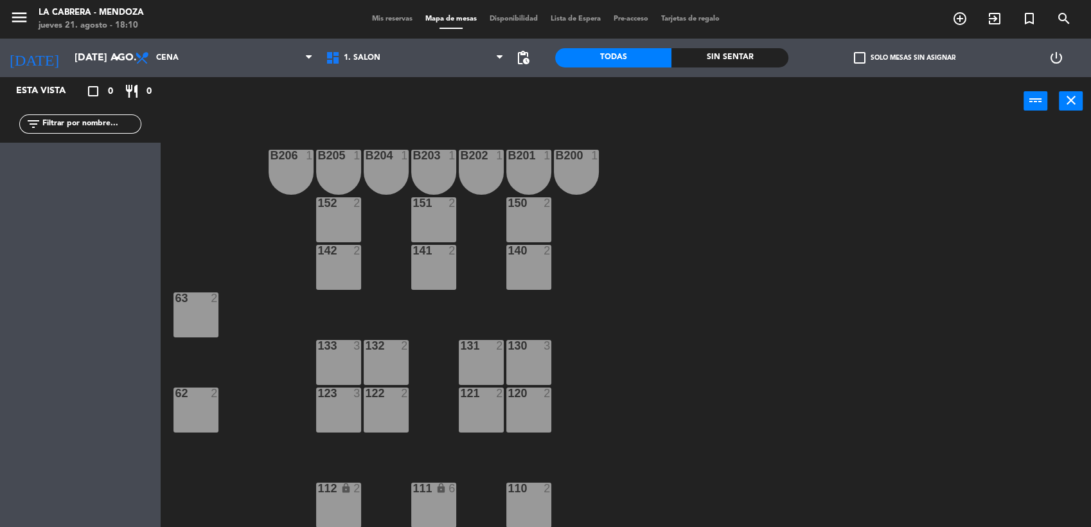
click at [409, 17] on span "Mis reservas" at bounding box center [391, 18] width 53 height 7
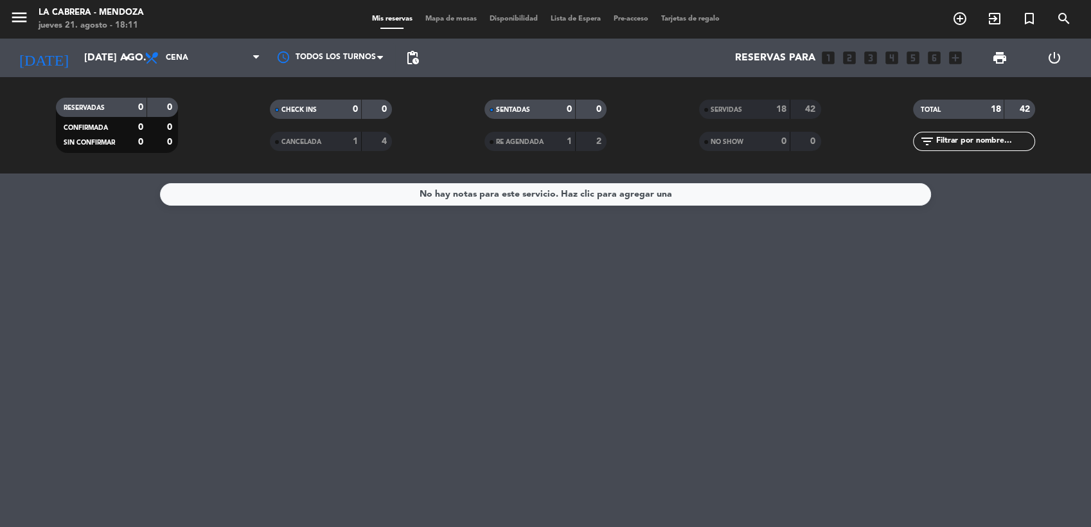
click at [774, 106] on div "18" at bounding box center [774, 109] width 26 height 15
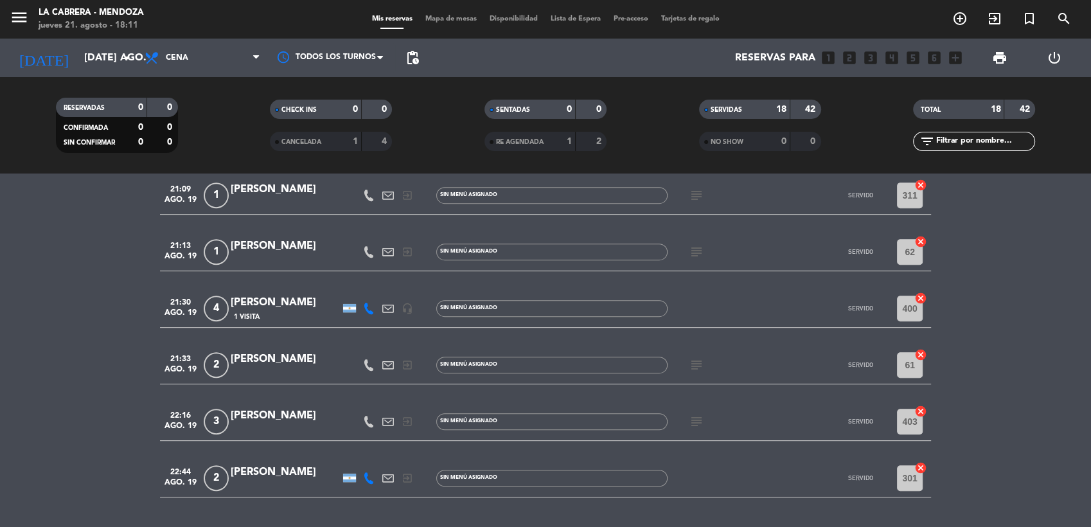
scroll to position [733, 0]
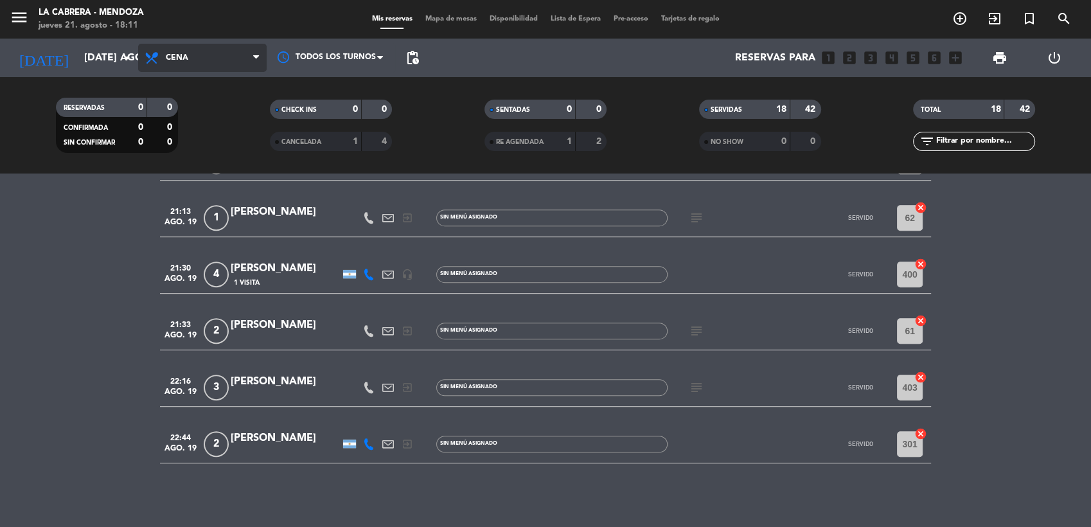
click at [200, 50] on span "Cena" at bounding box center [202, 58] width 128 height 28
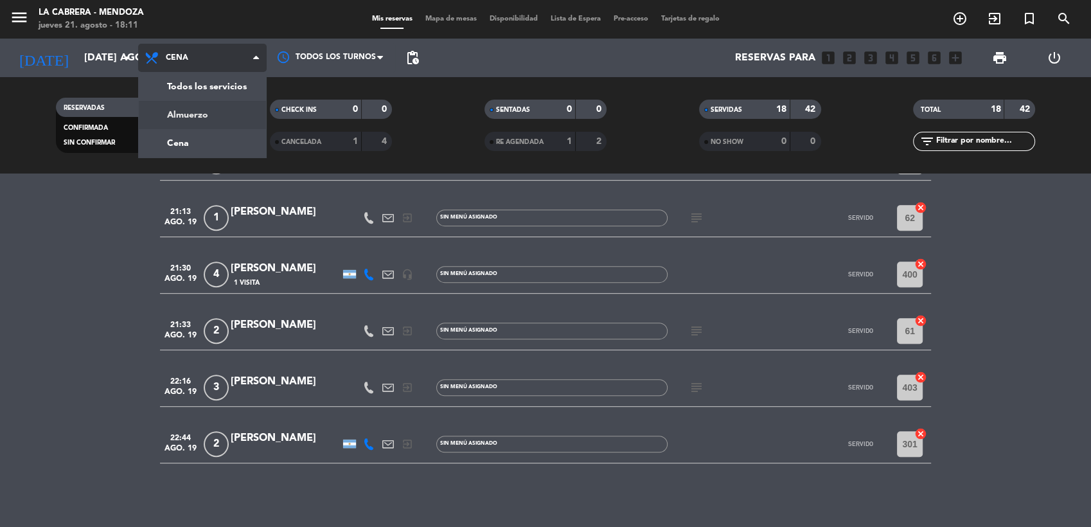
click at [185, 105] on div "menu [PERSON_NAME] jueves 21. agosto - 18:11 Mis reservas Mapa de mesas Disponi…" at bounding box center [545, 86] width 1091 height 173
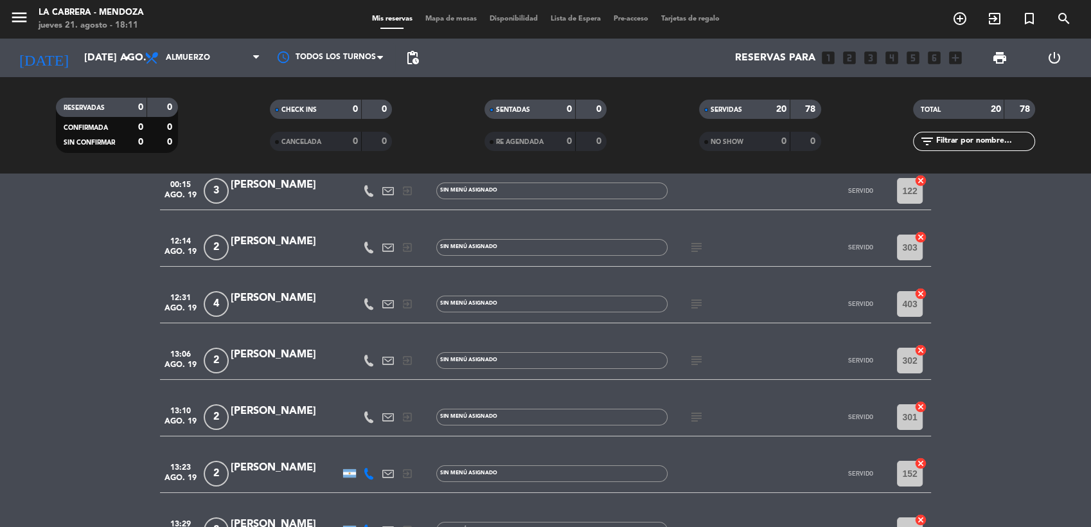
scroll to position [0, 0]
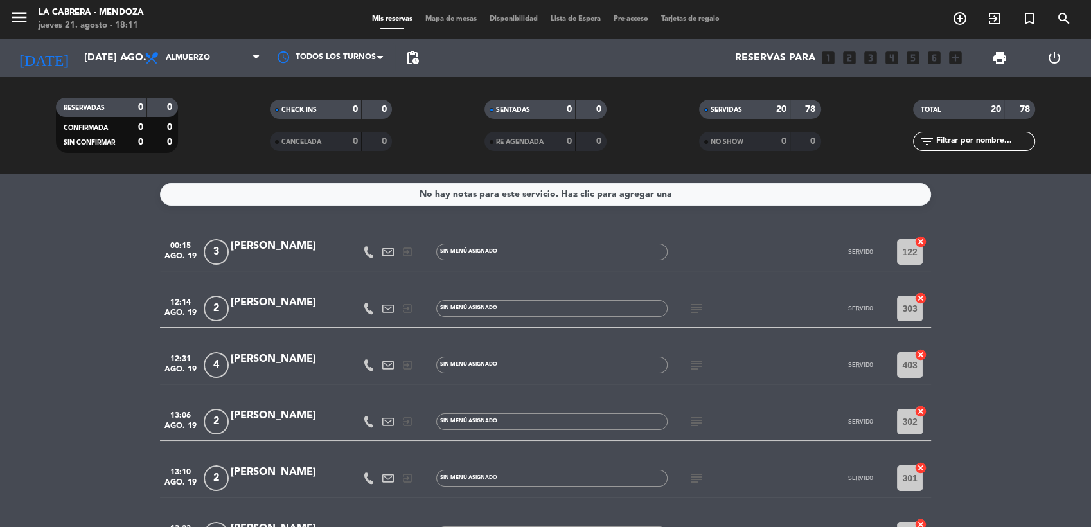
click at [814, 111] on strong "78" at bounding box center [811, 109] width 13 height 9
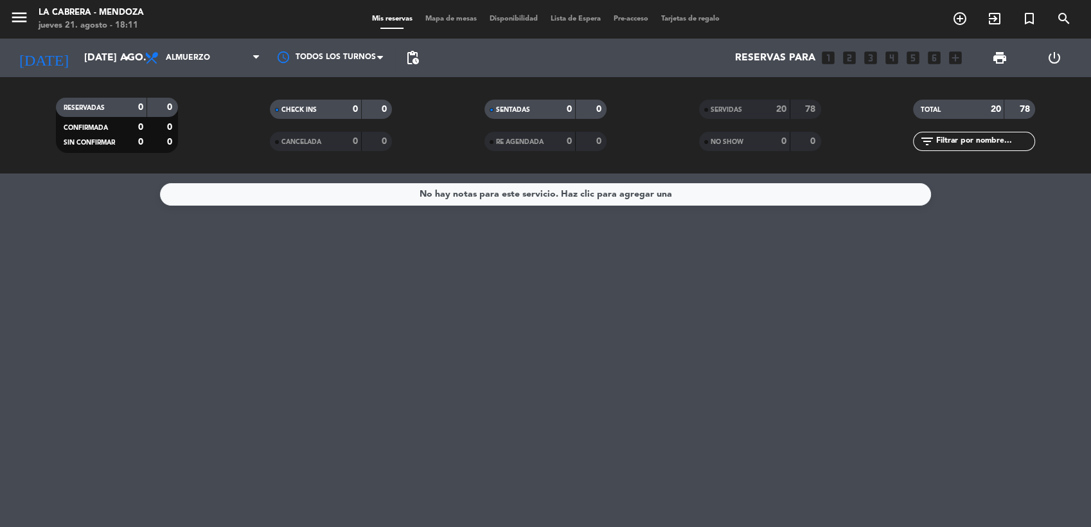
click at [780, 111] on strong "20" at bounding box center [781, 109] width 10 height 9
click at [794, 110] on div "78" at bounding box center [805, 109] width 24 height 15
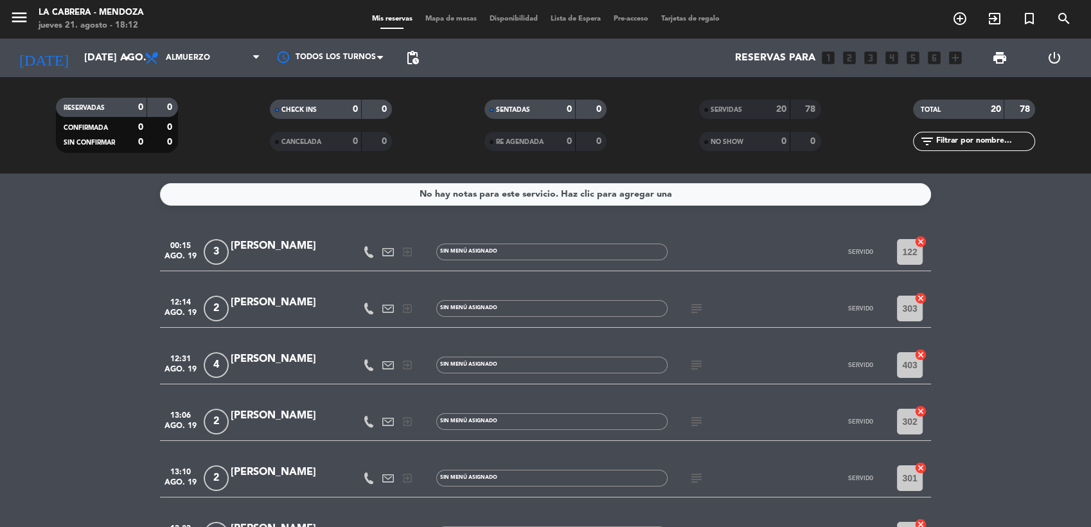
click at [1008, 109] on div "78" at bounding box center [1019, 109] width 24 height 15
click at [956, 109] on div "TOTAL" at bounding box center [945, 109] width 59 height 15
click at [182, 65] on span "Almuerzo" at bounding box center [202, 58] width 128 height 28
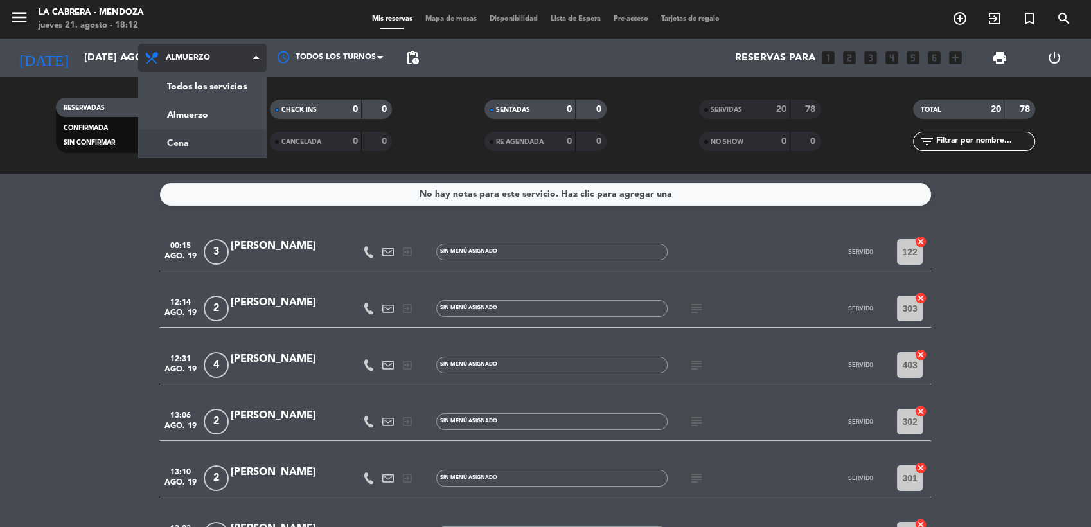
click at [193, 152] on div "menu [PERSON_NAME] jueves 21. agosto - 18:12 Mis reservas Mapa de mesas Disponi…" at bounding box center [545, 86] width 1091 height 173
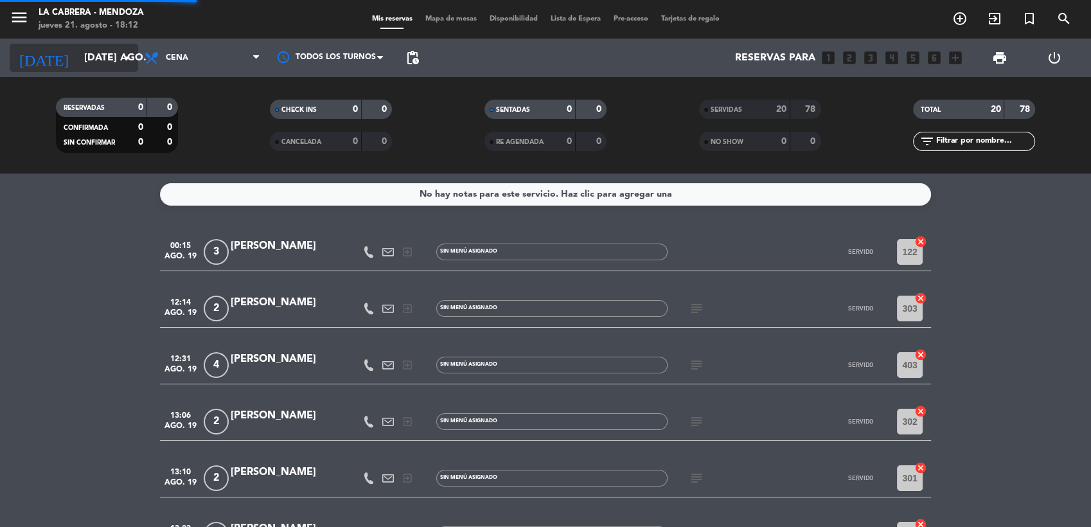
click at [124, 62] on icon "arrow_drop_down" at bounding box center [126, 57] width 15 height 15
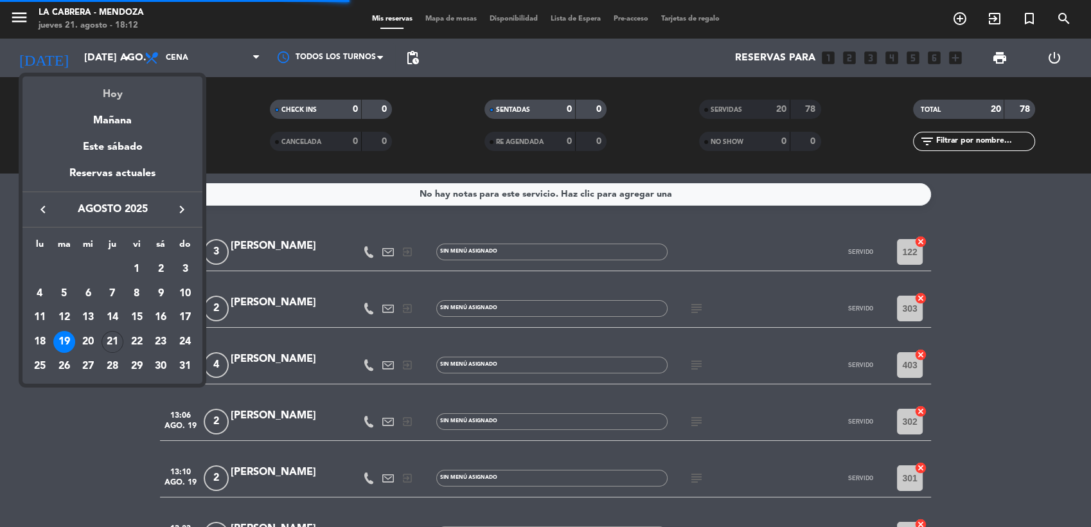
click at [112, 97] on div "Hoy" at bounding box center [112, 89] width 180 height 26
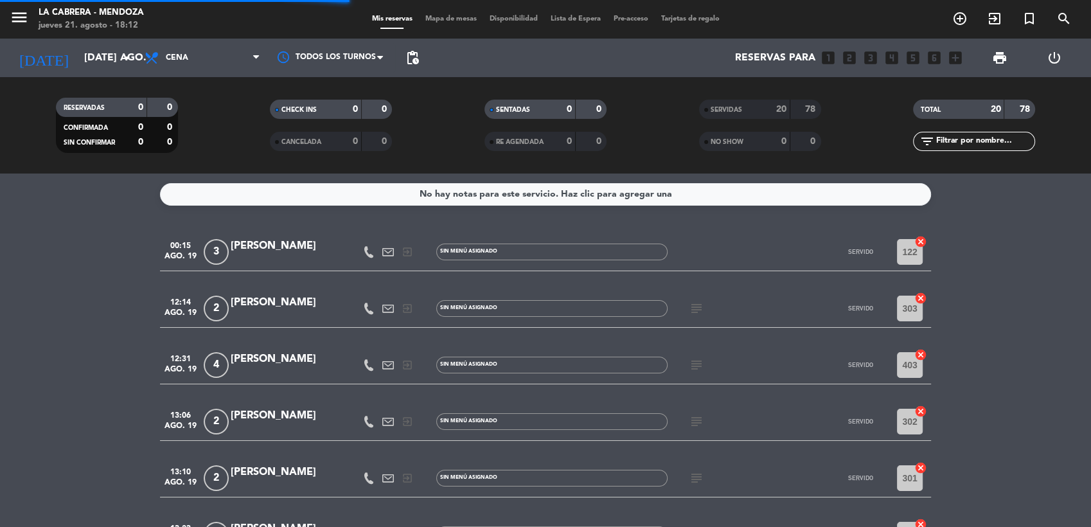
type input "jue. 21 ago."
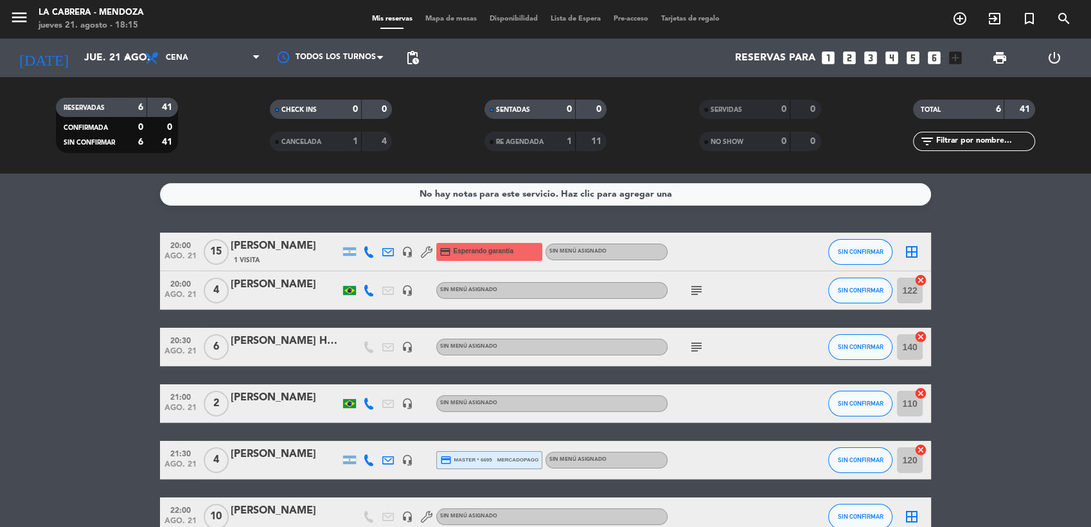
click at [463, 11] on div "menu [PERSON_NAME] jueves 21. agosto - 18:15 Mis reservas Mapa de mesas Disponi…" at bounding box center [545, 19] width 1091 height 39
click at [461, 15] on span "Mapa de mesas" at bounding box center [451, 18] width 64 height 7
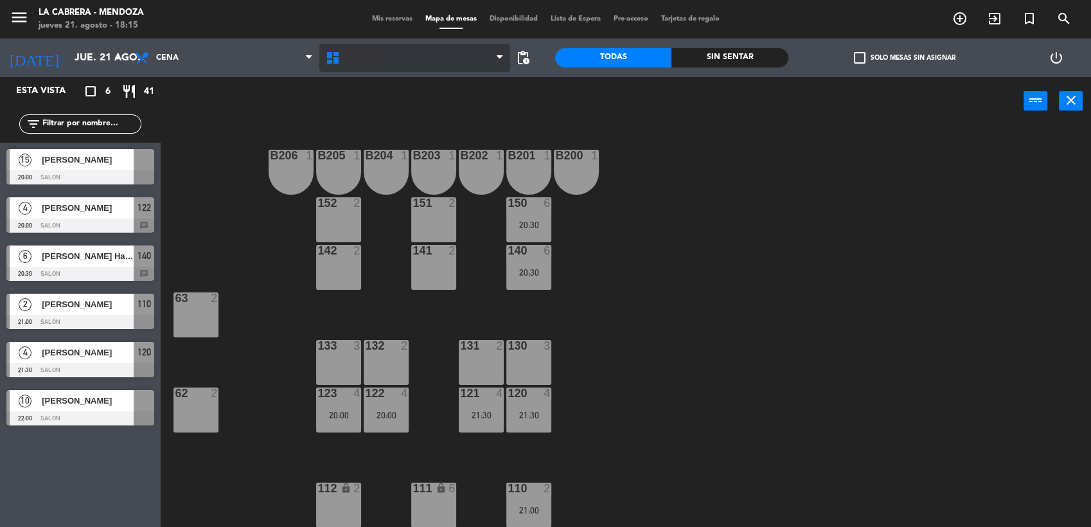
click at [364, 67] on span "1. SALON" at bounding box center [414, 58] width 191 height 28
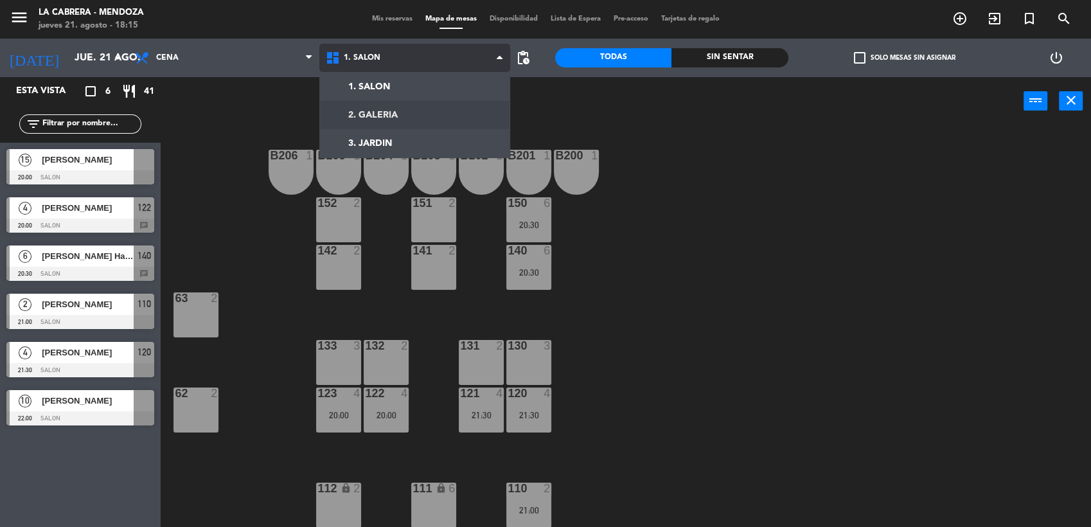
click at [371, 72] on div "1. SALON 2. GALERIA 3. [GEOGRAPHIC_DATA]. SALON 1. SALON 2. GALERIA 3. JARDIN" at bounding box center [414, 58] width 191 height 39
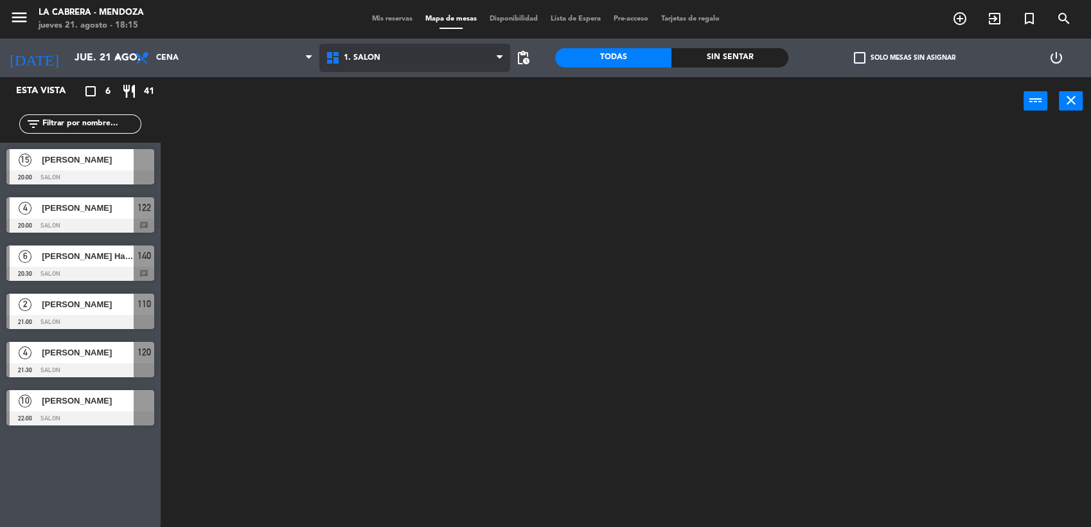
click at [368, 61] on span "1. SALON" at bounding box center [362, 57] width 37 height 9
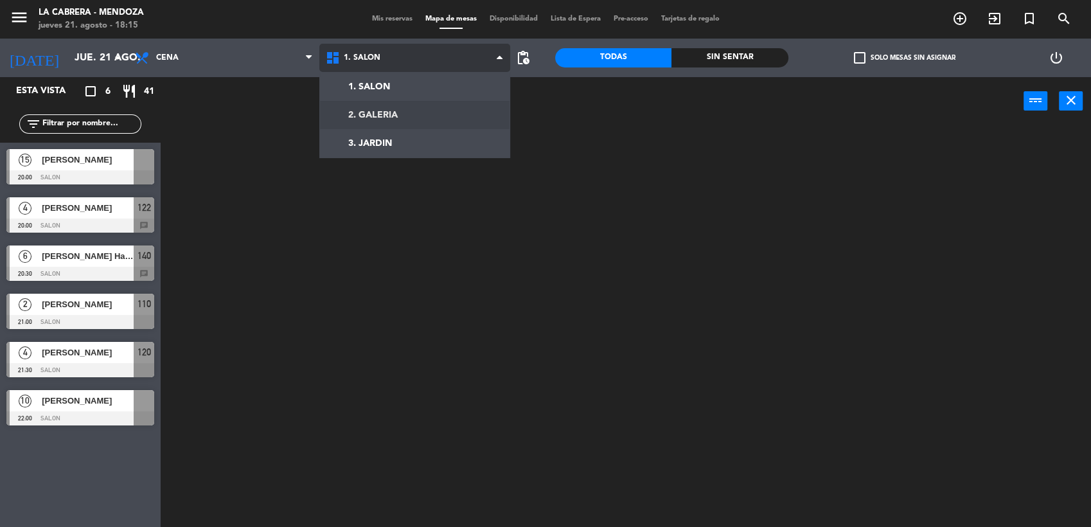
click at [375, 121] on ng-component "menu [PERSON_NAME] jueves 21. agosto - 18:15 Mis reservas Mapa de mesas Disponi…" at bounding box center [545, 264] width 1091 height 529
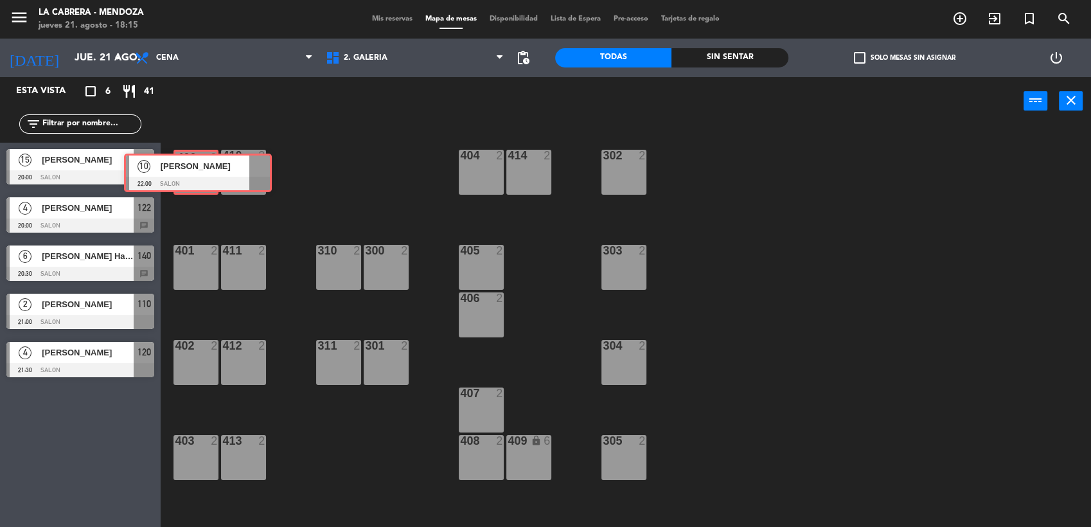
drag, startPoint x: 82, startPoint y: 407, endPoint x: 200, endPoint y: 171, distance: 264.0
click at [200, 171] on div "Esta vista crop_square 6 restaurant 41 filter_list 15 [PERSON_NAME] 20:00 SALON…" at bounding box center [545, 303] width 1091 height 452
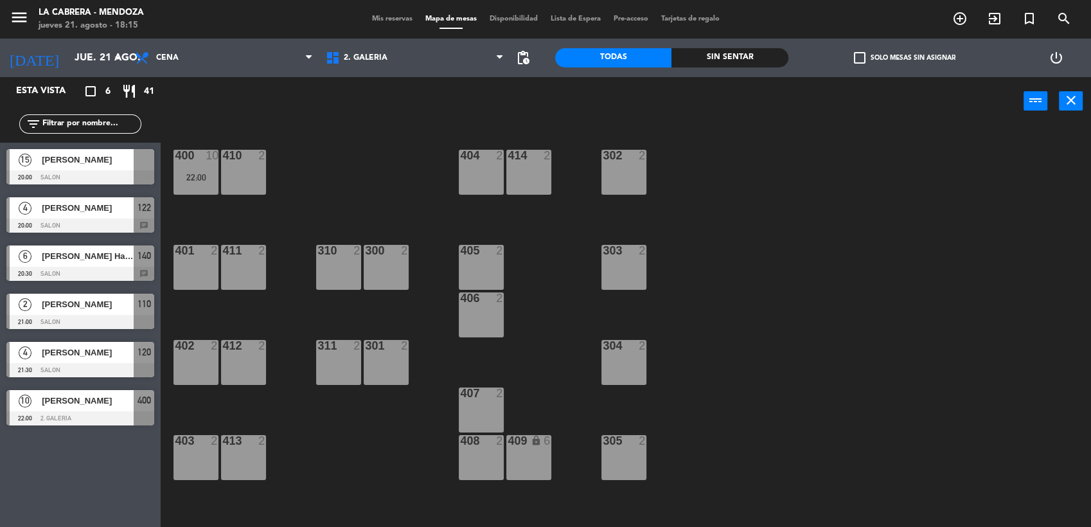
click at [191, 242] on div "400 10 22:00 410 2 404 2 414 2 302 2 401 2 411 2 310 2 300 2 303 2 405 2 406 2 …" at bounding box center [631, 327] width 919 height 401
click at [193, 254] on div at bounding box center [196, 251] width 21 height 12
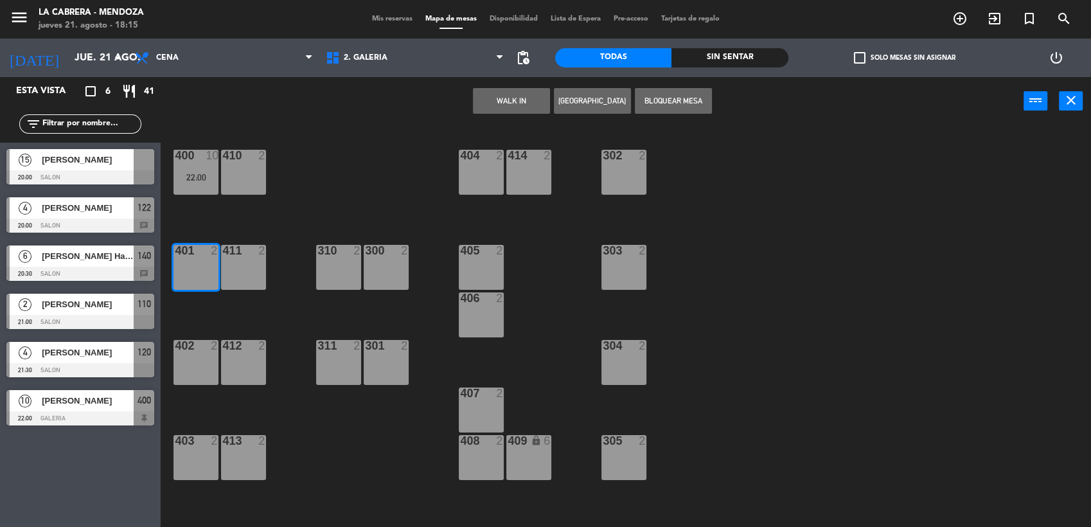
click at [645, 96] on button "Bloquear Mesa" at bounding box center [673, 101] width 77 height 26
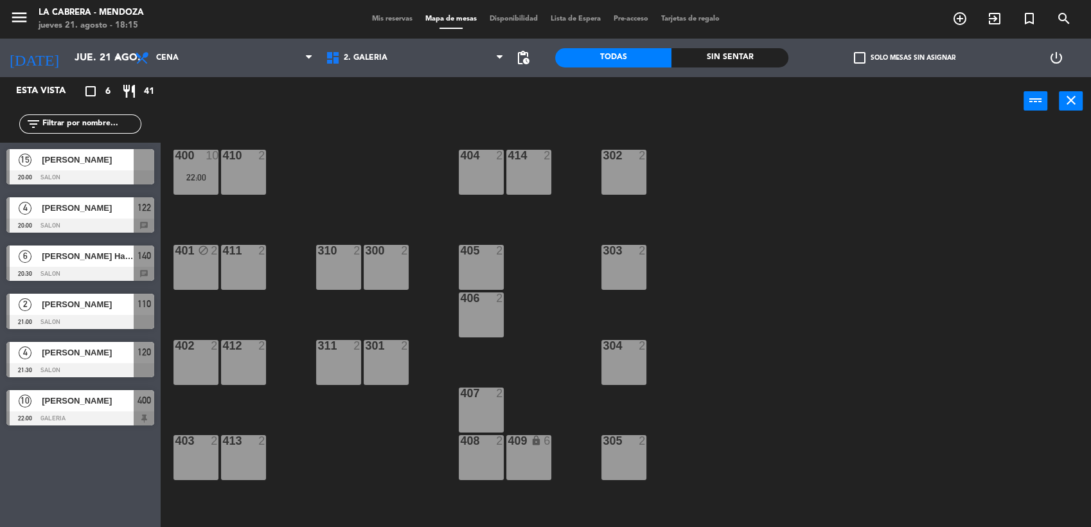
click at [223, 254] on div "411" at bounding box center [222, 251] width 1 height 12
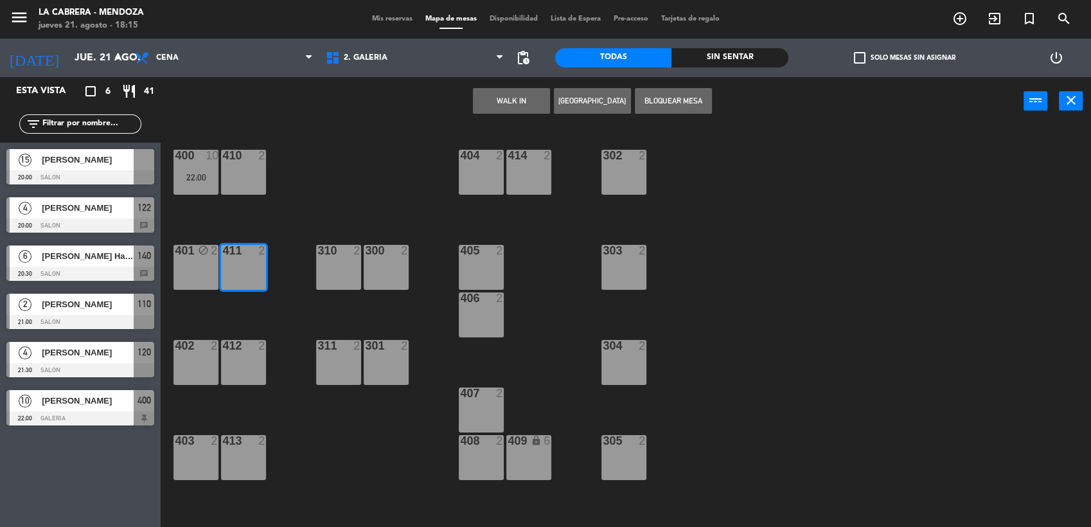
click at [673, 100] on button "Bloquear Mesa" at bounding box center [673, 101] width 77 height 26
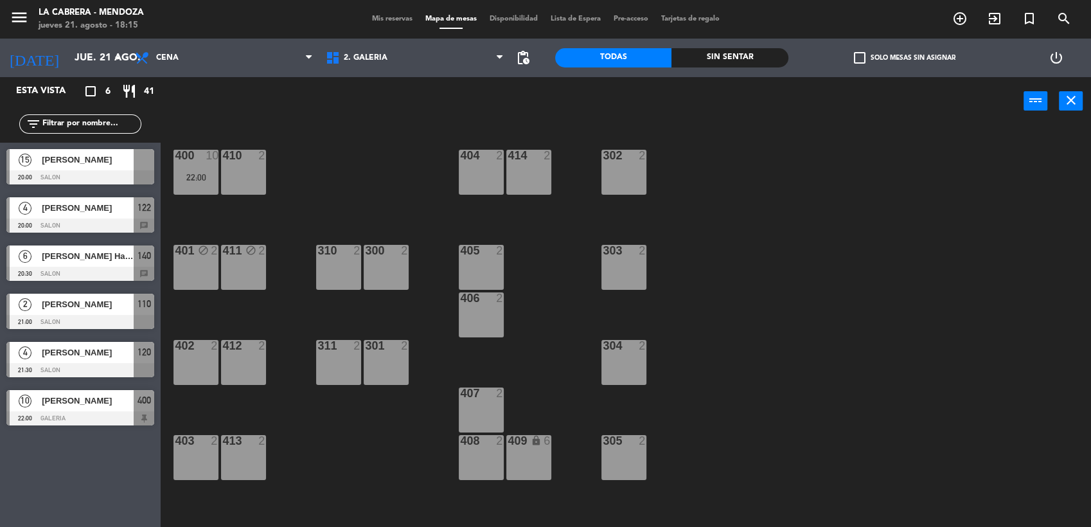
drag, startPoint x: 225, startPoint y: 176, endPoint x: 213, endPoint y: 173, distance: 12.5
click at [225, 176] on div "410 2" at bounding box center [243, 172] width 45 height 45
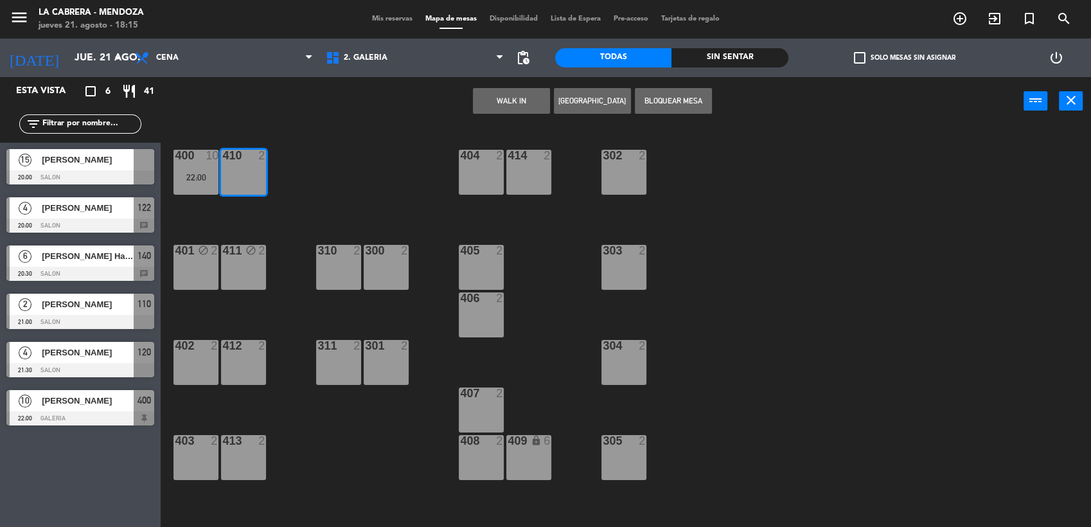
click at [231, 127] on main "400 10 22:00 410 2 404 2 414 2 302 2 401 block 2 411 block 2 310 2 300 2 303 2 …" at bounding box center [626, 322] width 930 height 412
click at [200, 167] on div "400 10 22:00" at bounding box center [195, 172] width 45 height 45
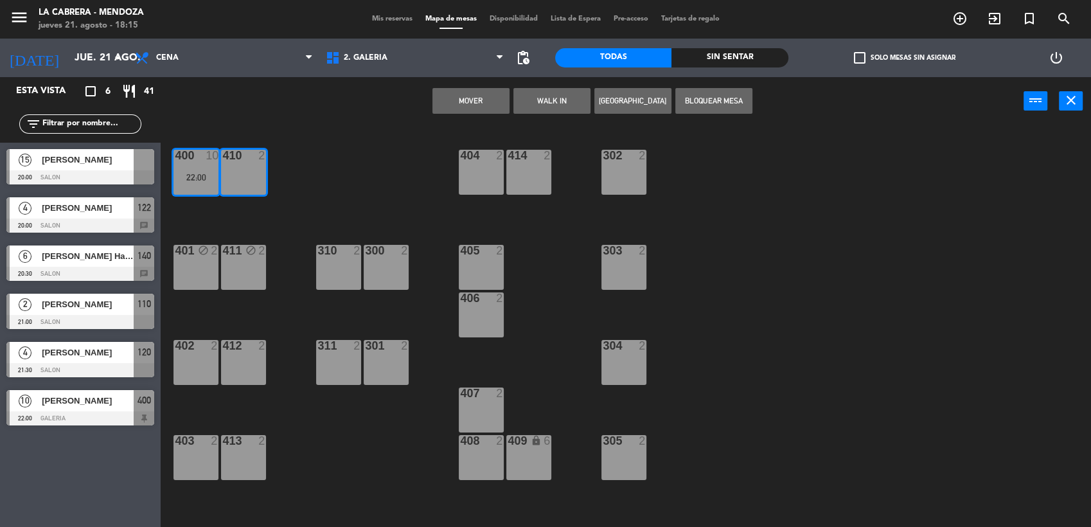
drag, startPoint x: 420, startPoint y: 123, endPoint x: 162, endPoint y: 153, distance: 259.9
click at [419, 123] on div "Mover WALK IN [GEOGRAPHIC_DATA] Bloquear Mesa power_input close" at bounding box center [592, 101] width 863 height 49
click at [227, 233] on div "400 10 22:00 410 2 404 2 414 2 302 2 401 block 2 411 block 2 310 2 300 2 303 2 …" at bounding box center [631, 327] width 919 height 401
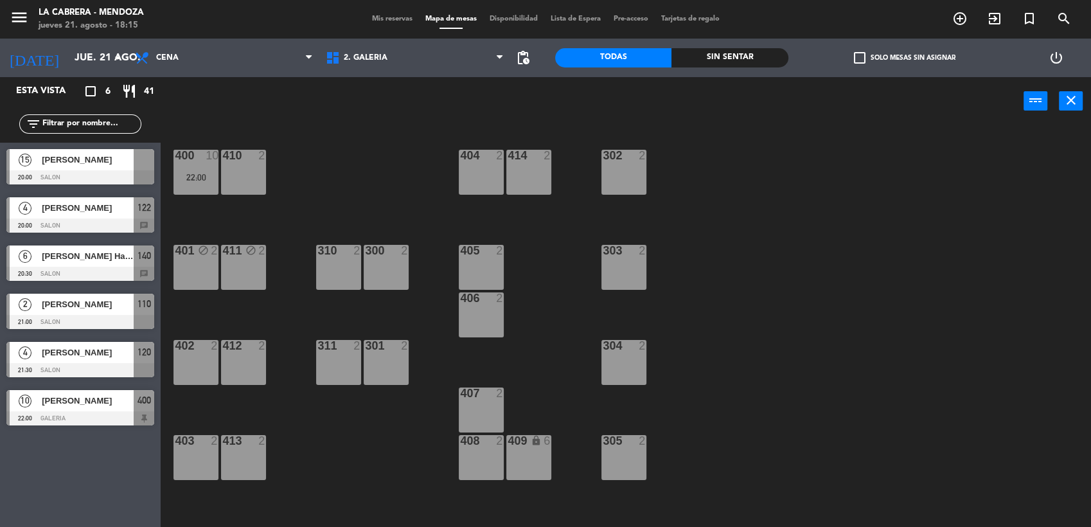
click at [211, 190] on div "400 10 22:00" at bounding box center [195, 172] width 45 height 45
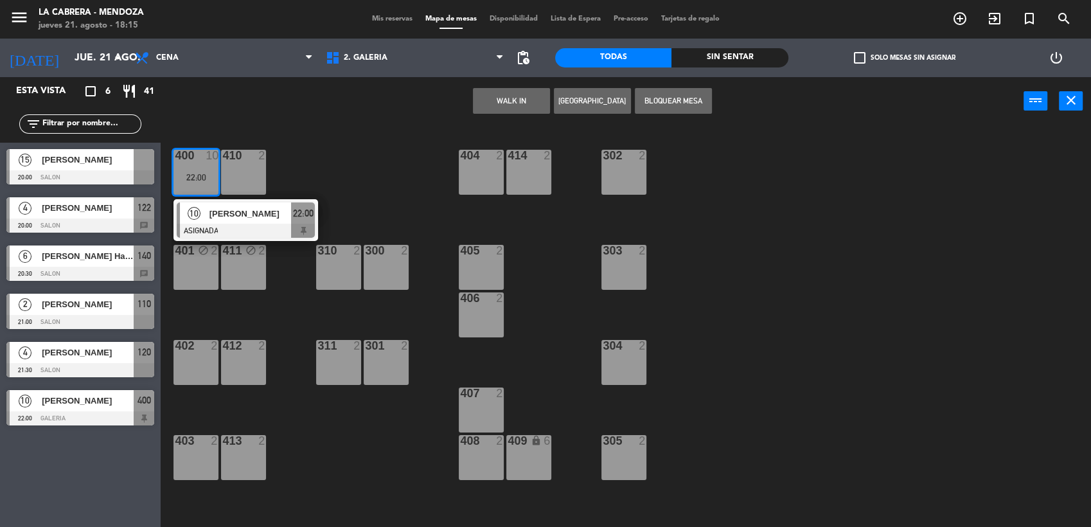
click at [219, 225] on div at bounding box center [246, 231] width 138 height 14
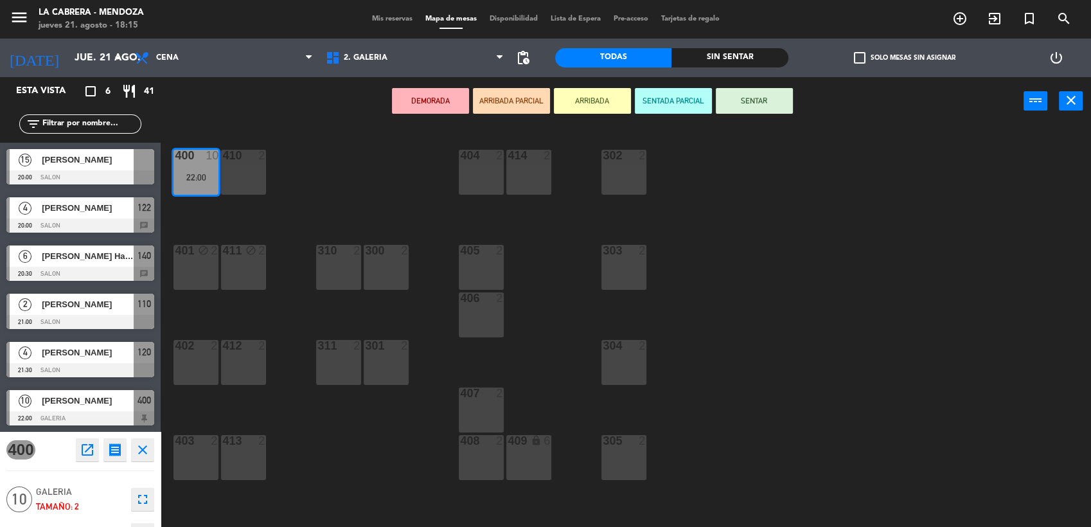
click at [236, 166] on div "410 2" at bounding box center [243, 172] width 45 height 45
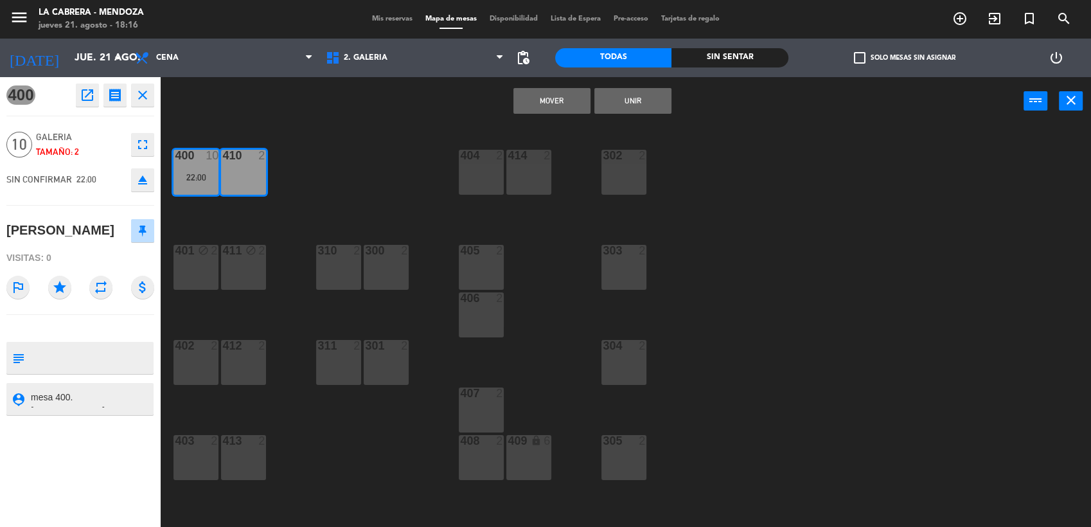
click at [647, 92] on button "Unir" at bounding box center [632, 101] width 77 height 26
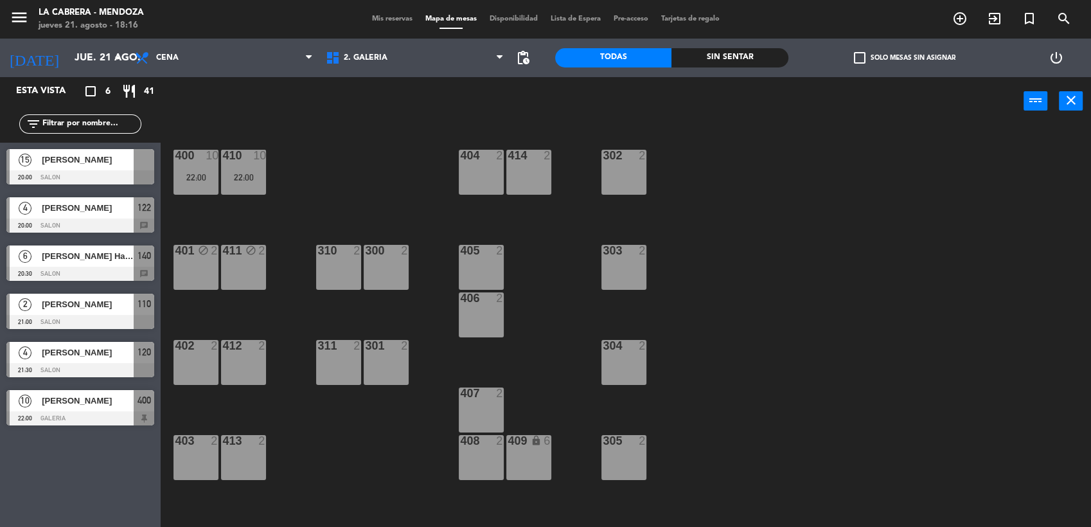
click at [118, 273] on div at bounding box center [80, 274] width 148 height 14
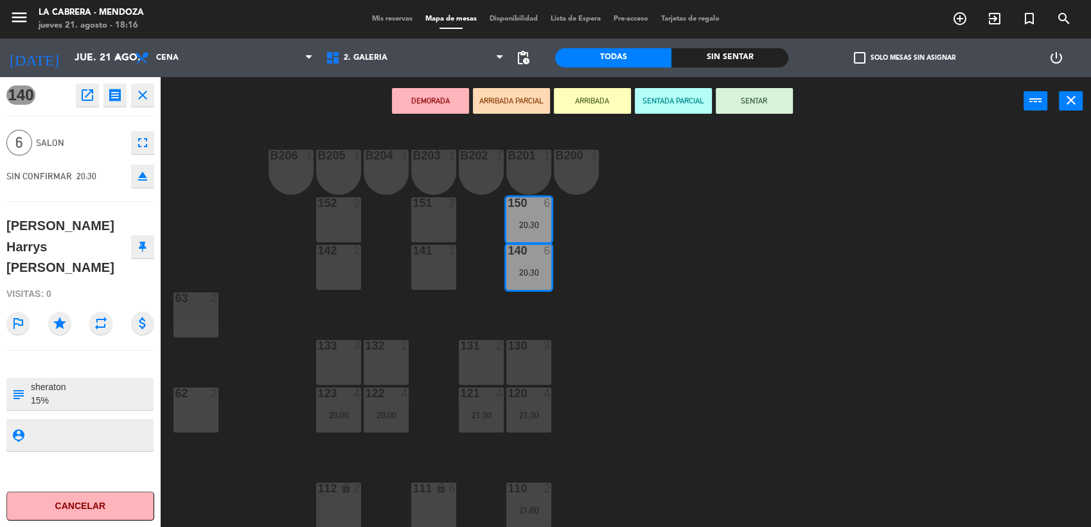
click at [141, 105] on button "close" at bounding box center [142, 95] width 23 height 23
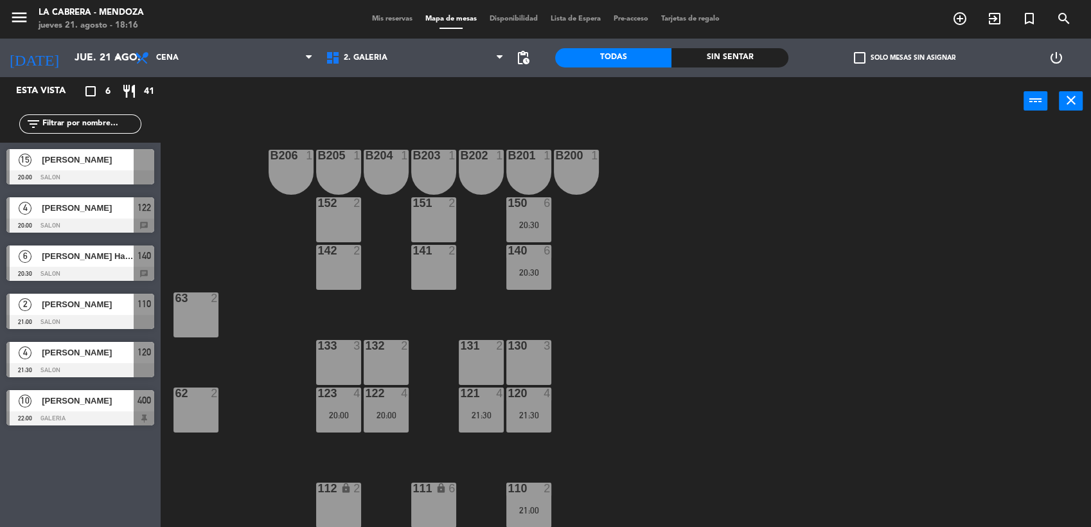
scroll to position [71, 0]
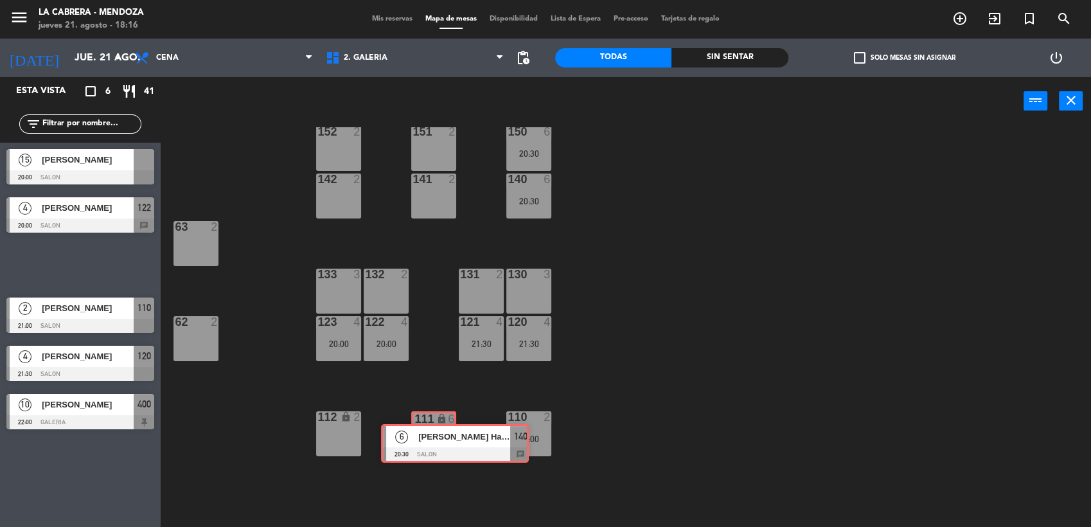
drag, startPoint x: 68, startPoint y: 265, endPoint x: 443, endPoint y: 444, distance: 414.9
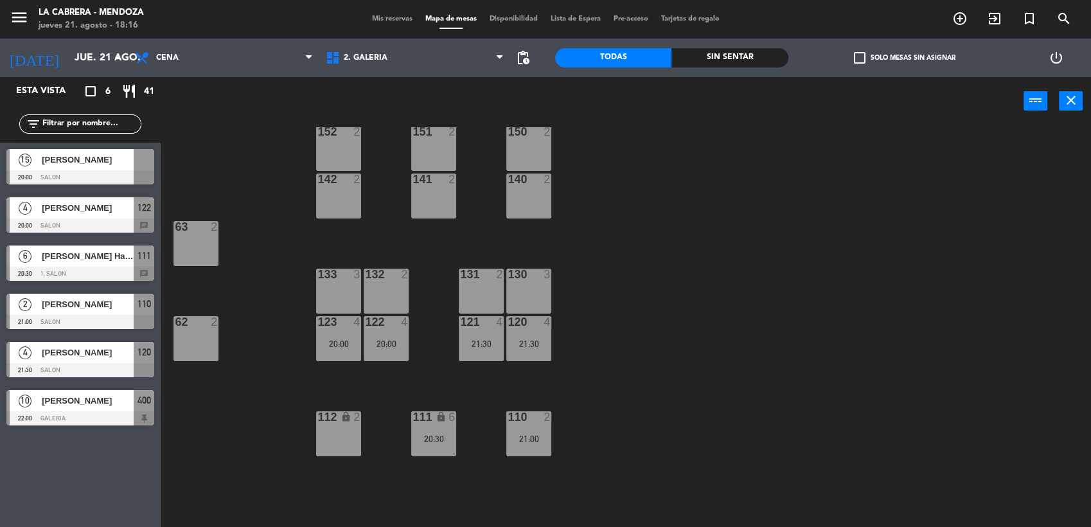
click at [465, 338] on div "121 4 21:30" at bounding box center [481, 338] width 45 height 45
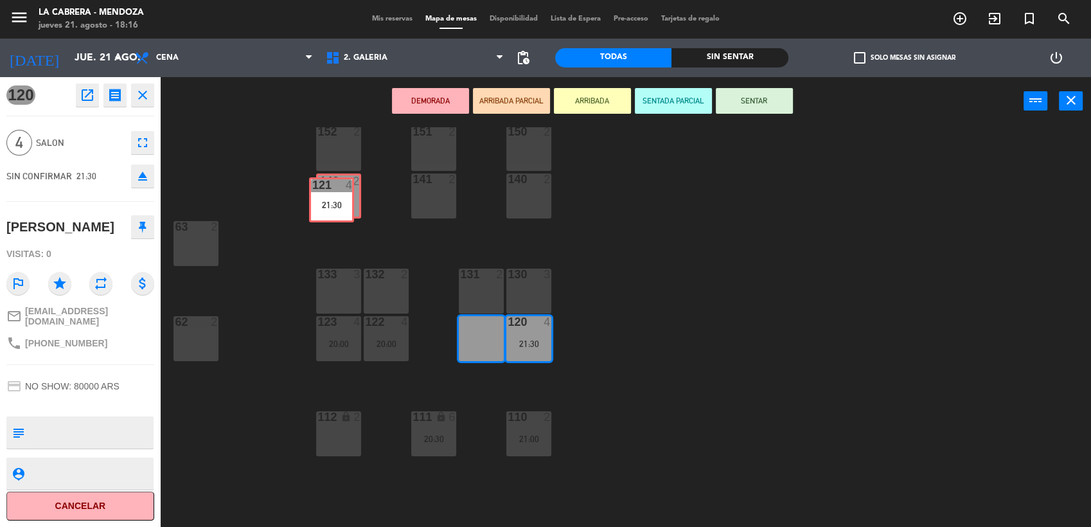
drag, startPoint x: 477, startPoint y: 338, endPoint x: 328, endPoint y: 199, distance: 203.6
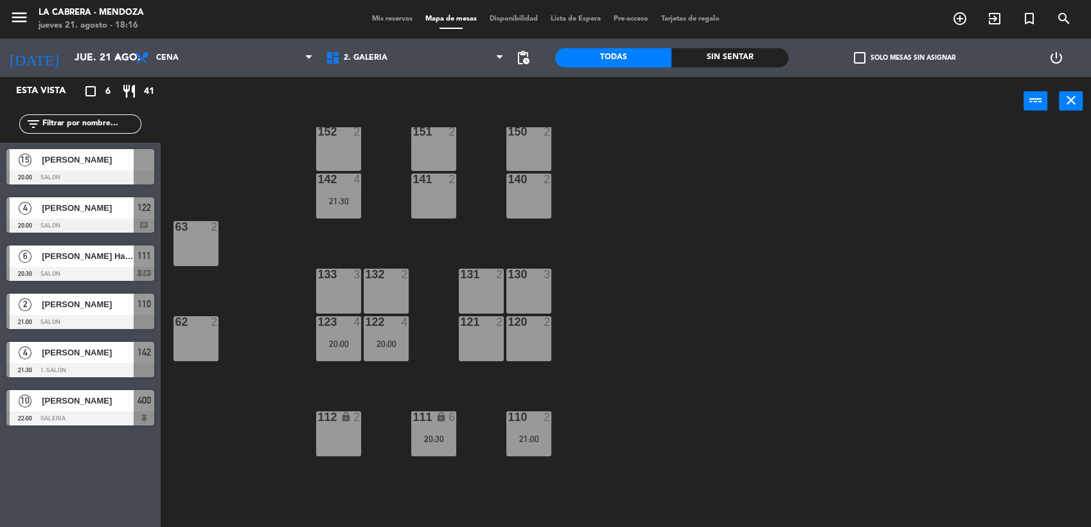
click at [345, 332] on div "123 4 20:00" at bounding box center [338, 338] width 45 height 45
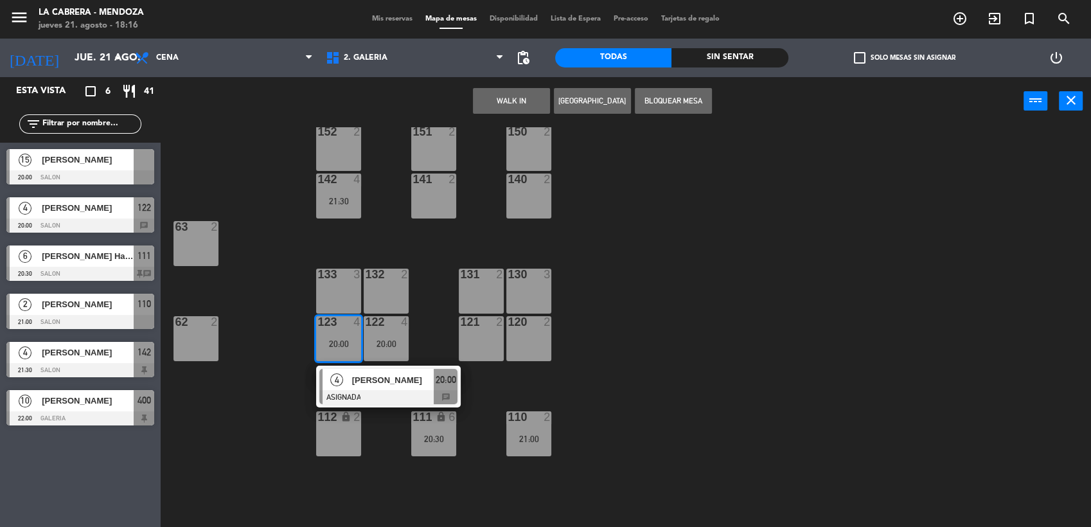
drag, startPoint x: 346, startPoint y: 333, endPoint x: 453, endPoint y: 279, distance: 120.4
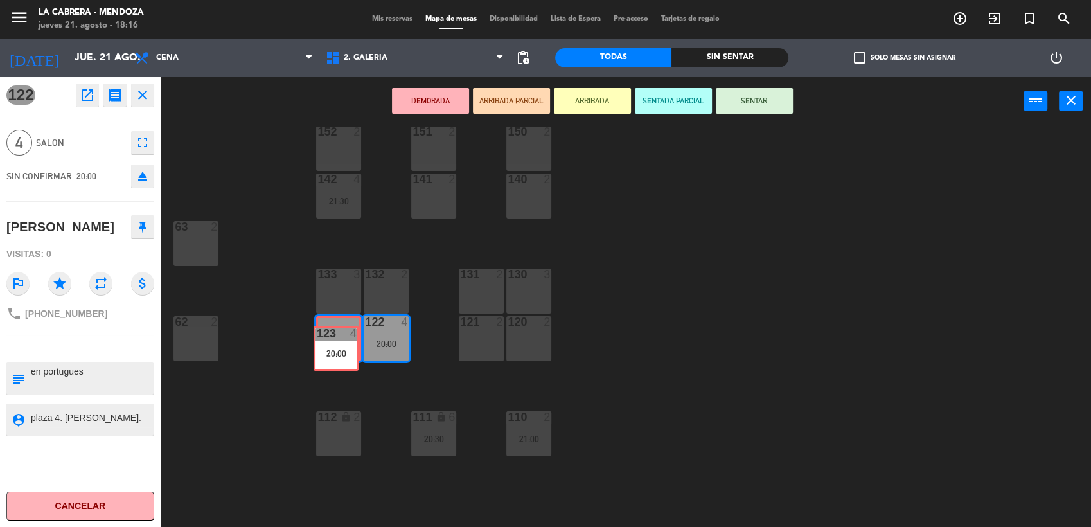
drag, startPoint x: 330, startPoint y: 328, endPoint x: 326, endPoint y: 336, distance: 9.5
click at [326, 336] on div "123 4 20:00 123 4 20:00" at bounding box center [338, 338] width 45 height 45
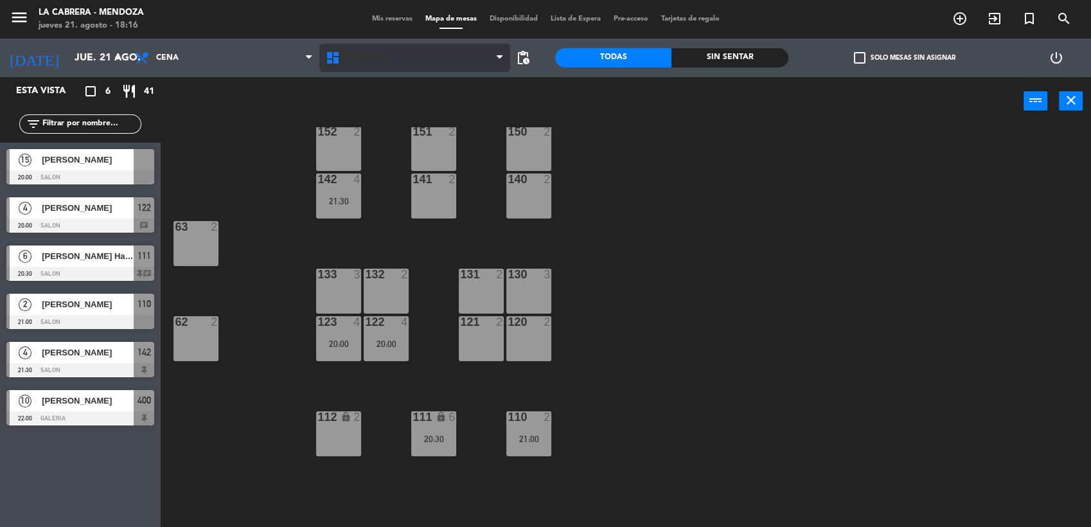
click at [370, 69] on span "2. GALERIA" at bounding box center [414, 58] width 191 height 28
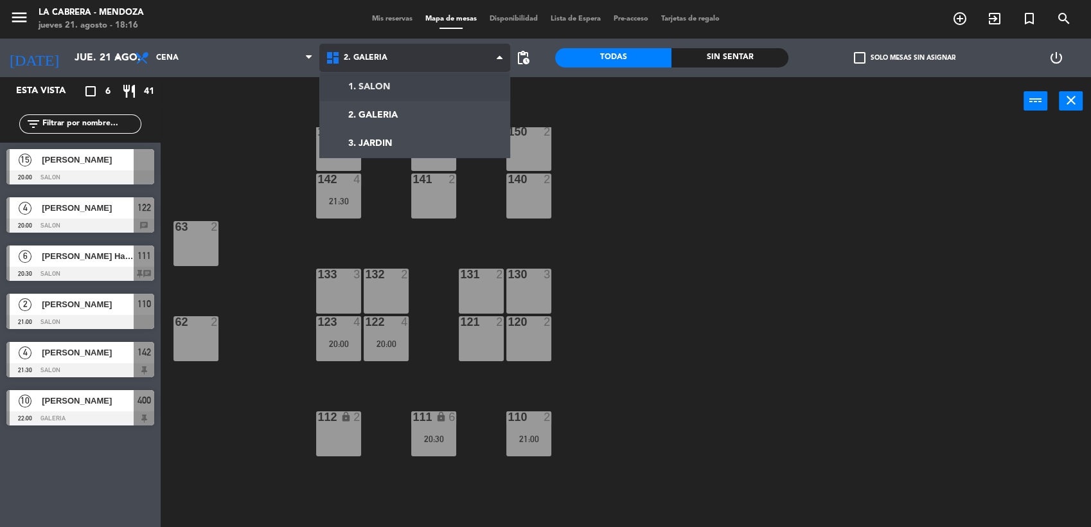
click at [373, 91] on ng-component "menu [PERSON_NAME] jueves 21. agosto - 18:16 Mis reservas Mapa de mesas Disponi…" at bounding box center [545, 264] width 1091 height 529
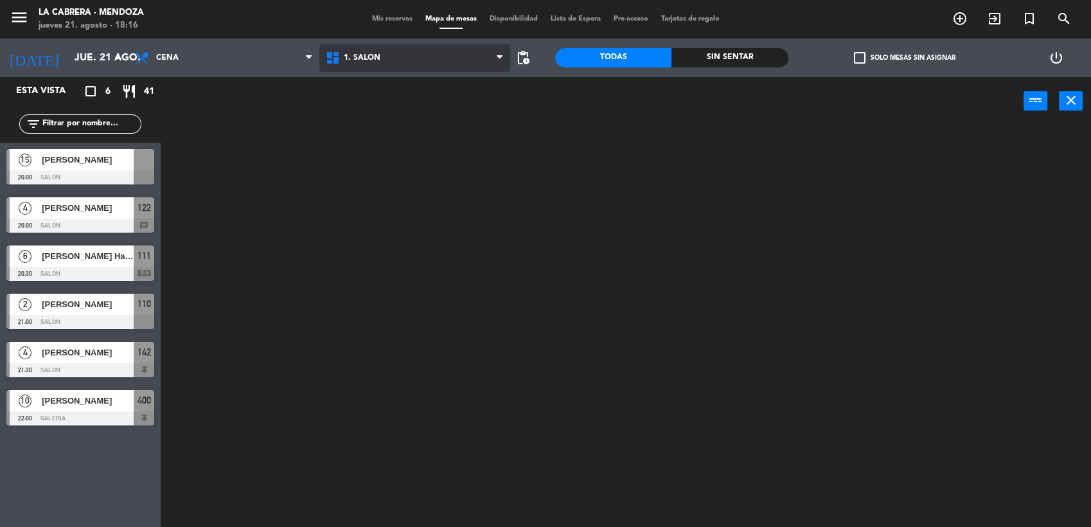
click at [371, 46] on span "1. SALON" at bounding box center [414, 58] width 191 height 28
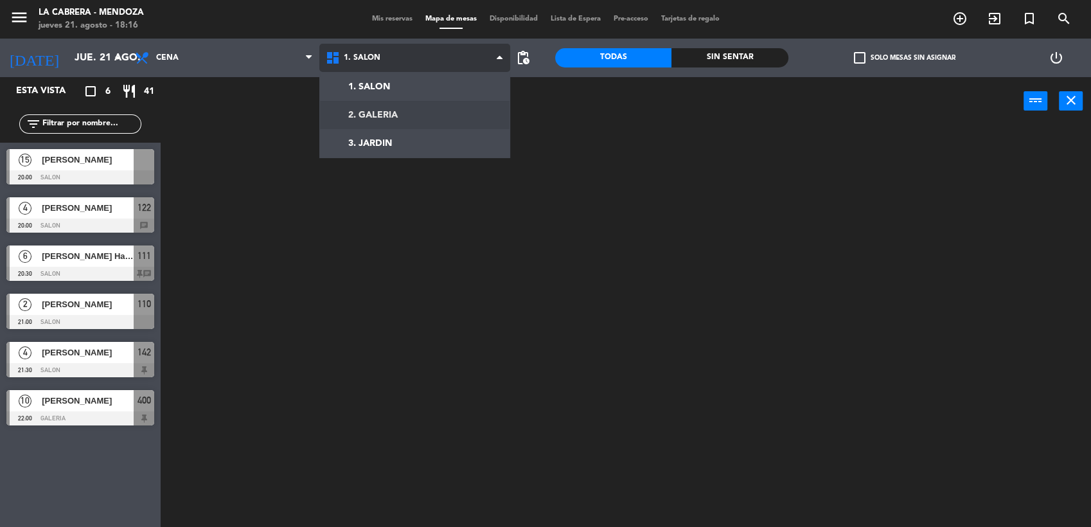
click at [385, 116] on ng-component "menu [PERSON_NAME] jueves 21. agosto - 18:16 Mis reservas Mapa de mesas Disponi…" at bounding box center [545, 264] width 1091 height 529
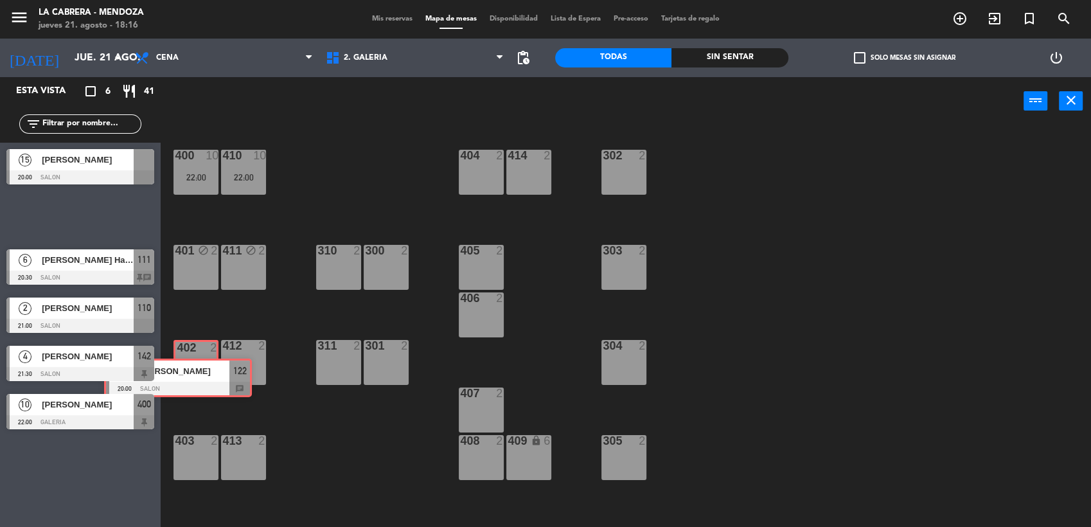
drag, startPoint x: 103, startPoint y: 213, endPoint x: 200, endPoint y: 371, distance: 185.1
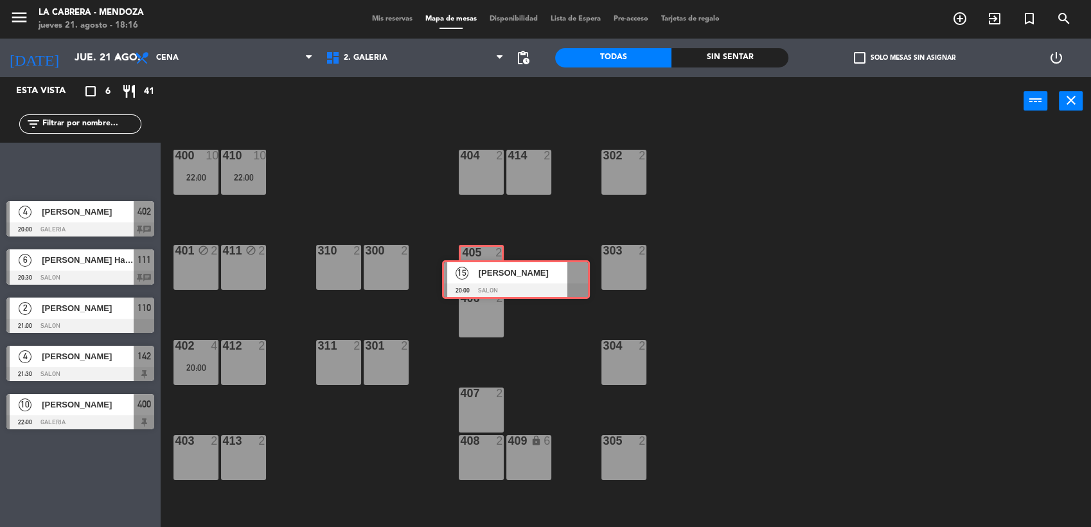
drag, startPoint x: 40, startPoint y: 165, endPoint x: 475, endPoint y: 276, distance: 448.8
click at [475, 276] on div "Esta vista crop_square 6 restaurant 41 filter_list 15 [PERSON_NAME] 20:00 SALON…" at bounding box center [545, 303] width 1091 height 452
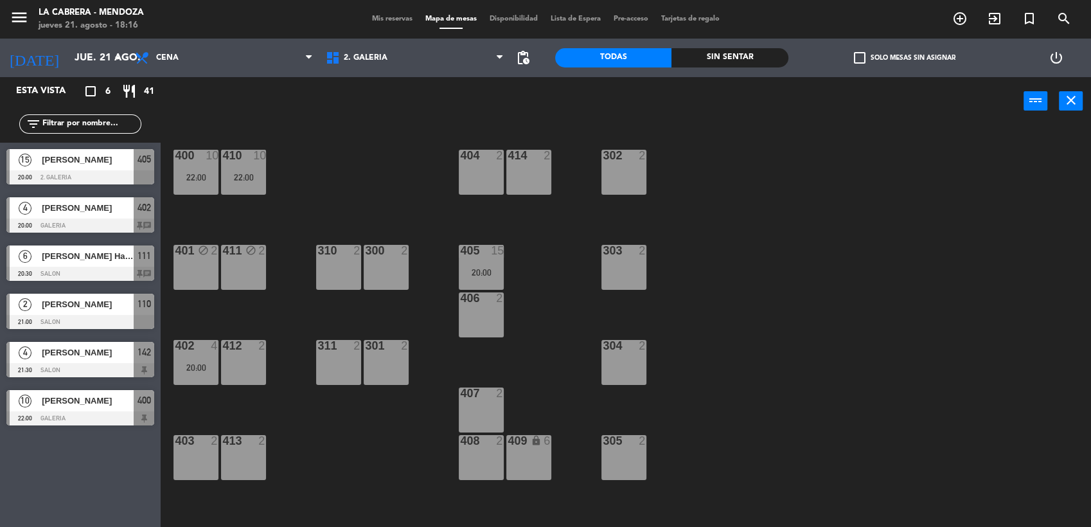
click at [475, 276] on div "20:00" at bounding box center [481, 272] width 45 height 9
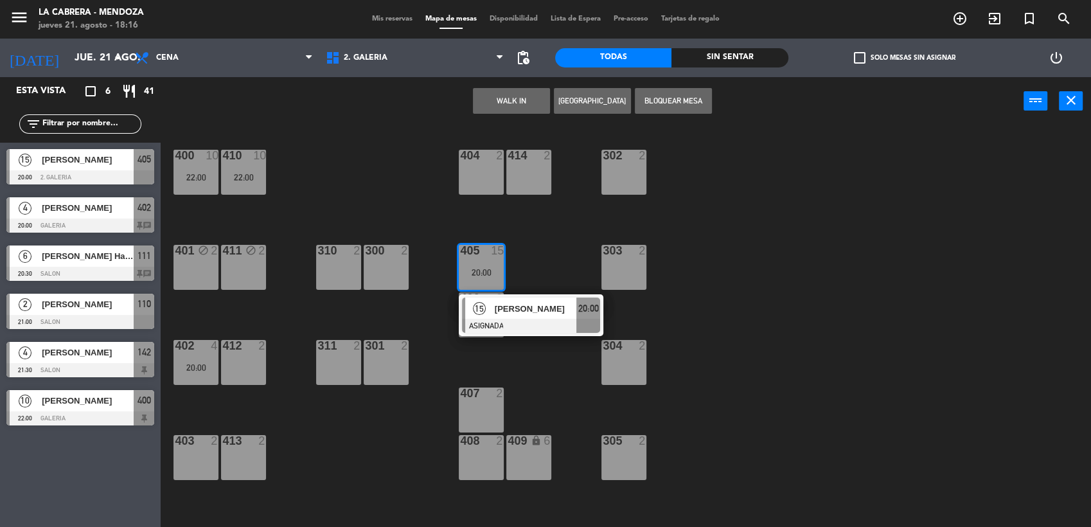
click at [489, 306] on div "15" at bounding box center [479, 307] width 28 height 21
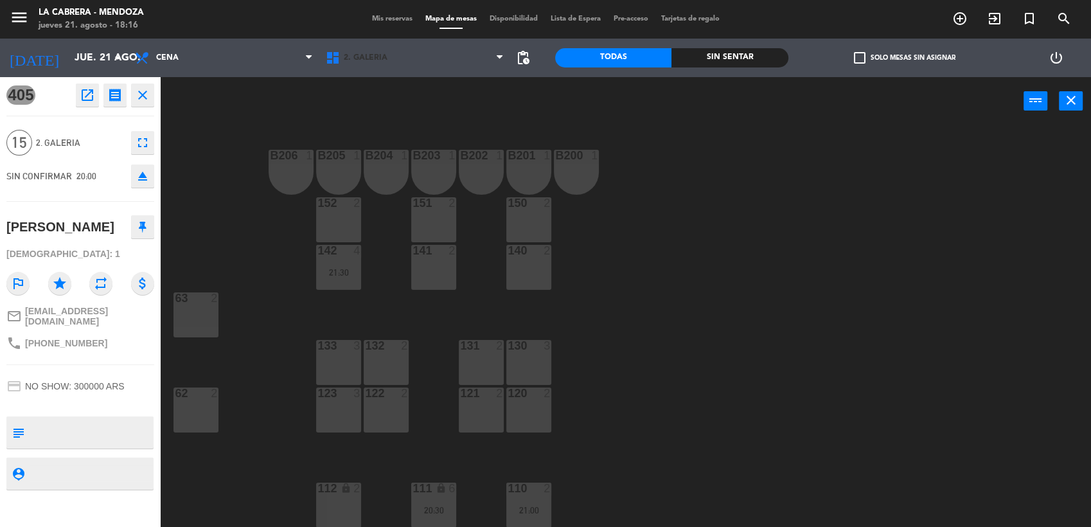
drag, startPoint x: 414, startPoint y: 71, endPoint x: 407, endPoint y: 80, distance: 11.1
click at [408, 80] on ng-component "menu [PERSON_NAME] jueves 21. agosto - 18:16 Mis reservas Mapa de mesas Disponi…" at bounding box center [545, 264] width 1091 height 529
click at [371, 73] on div "1. SALON 2. GALERIA 3. JARDIN 2. GALERIA 1. SALON 2. GALERIA 3. JARDIN" at bounding box center [414, 58] width 191 height 39
click at [365, 64] on span "2. GALERIA" at bounding box center [414, 58] width 191 height 28
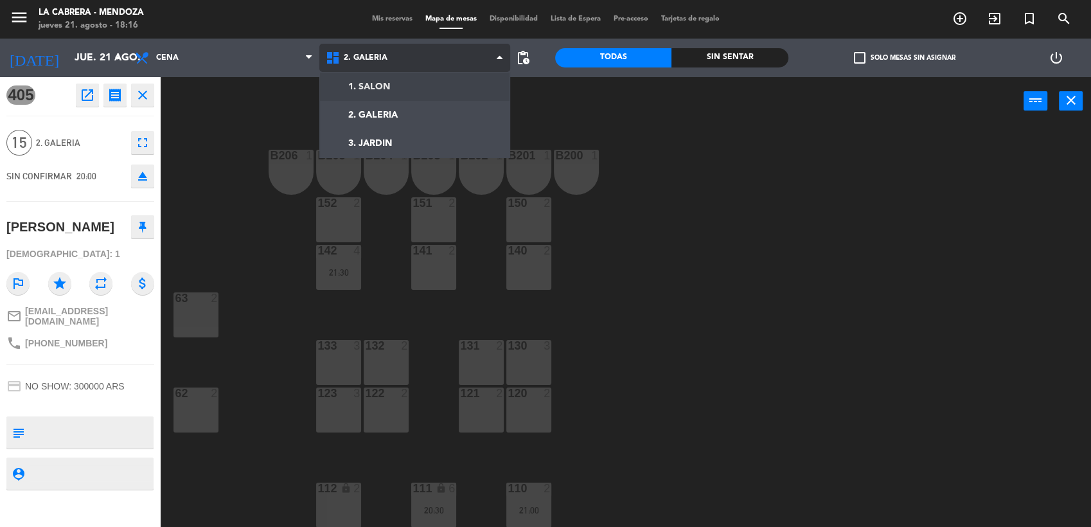
click at [375, 85] on ng-component "menu [PERSON_NAME] jueves 21. agosto - 18:16 Mis reservas Mapa de mesas Disponi…" at bounding box center [545, 264] width 1091 height 529
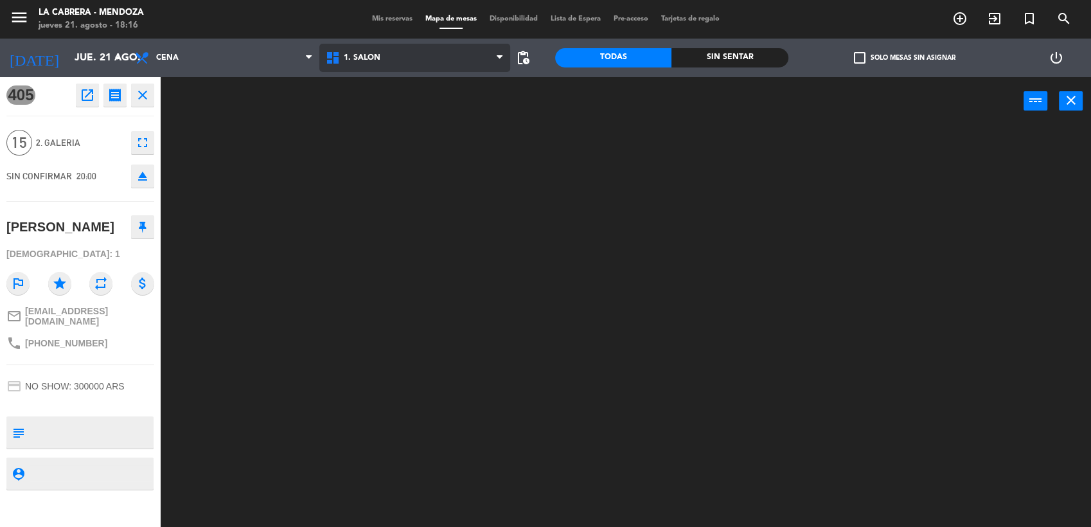
click at [378, 60] on span "1. SALON" at bounding box center [362, 57] width 37 height 9
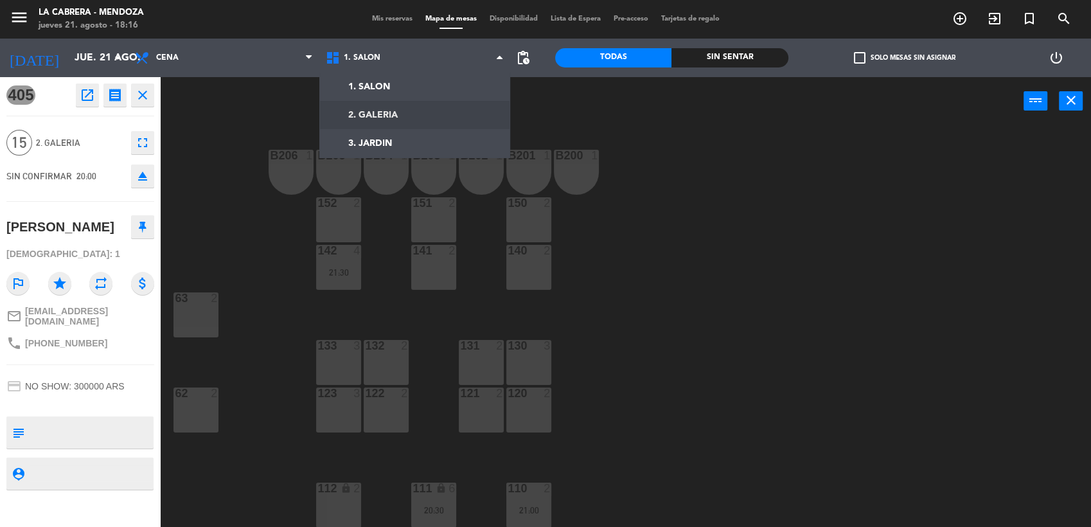
click at [390, 113] on ng-component "menu [PERSON_NAME] jueves 21. agosto - 18:16 Mis reservas Mapa de mesas Disponi…" at bounding box center [545, 264] width 1091 height 529
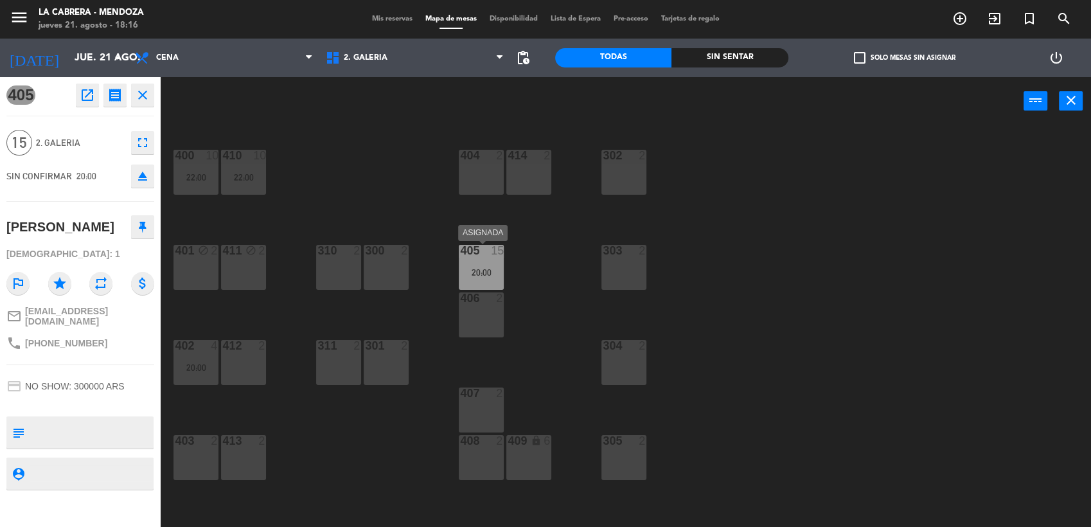
click at [480, 272] on div "20:00" at bounding box center [481, 272] width 45 height 9
click at [487, 301] on div at bounding box center [481, 298] width 21 height 12
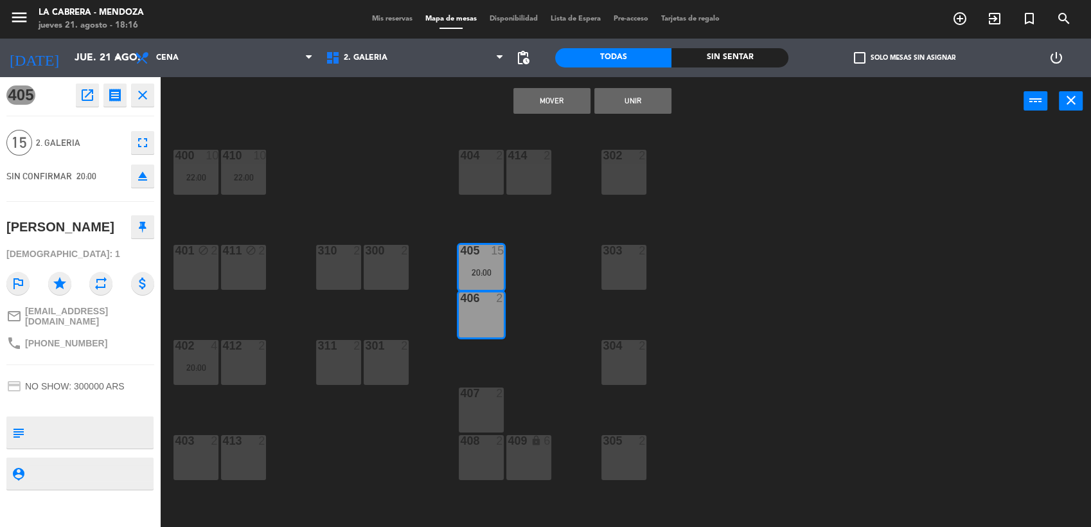
click at [613, 105] on button "Unir" at bounding box center [632, 101] width 77 height 26
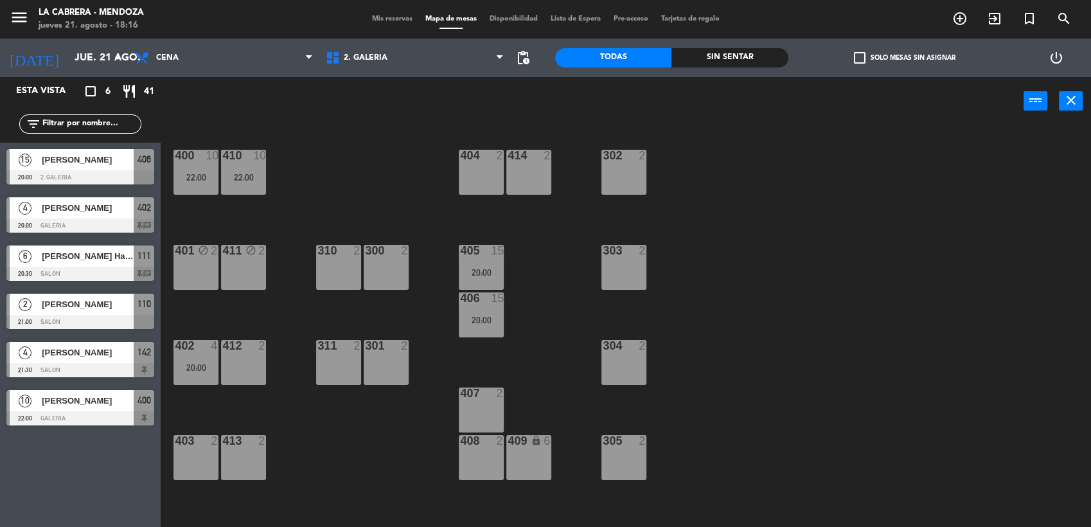
click at [486, 388] on div at bounding box center [481, 393] width 21 height 12
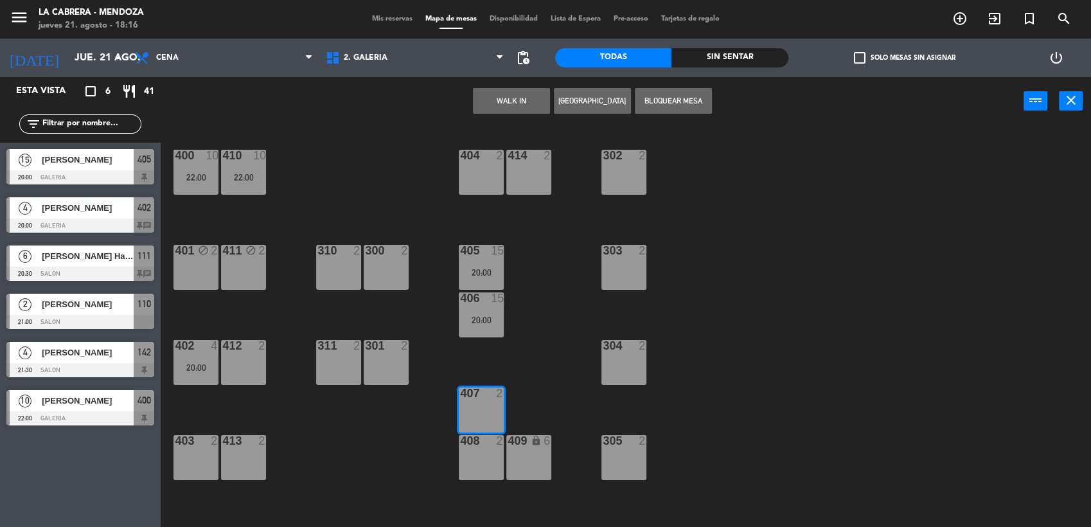
click at [653, 101] on button "Bloquear Mesa" at bounding box center [673, 101] width 77 height 26
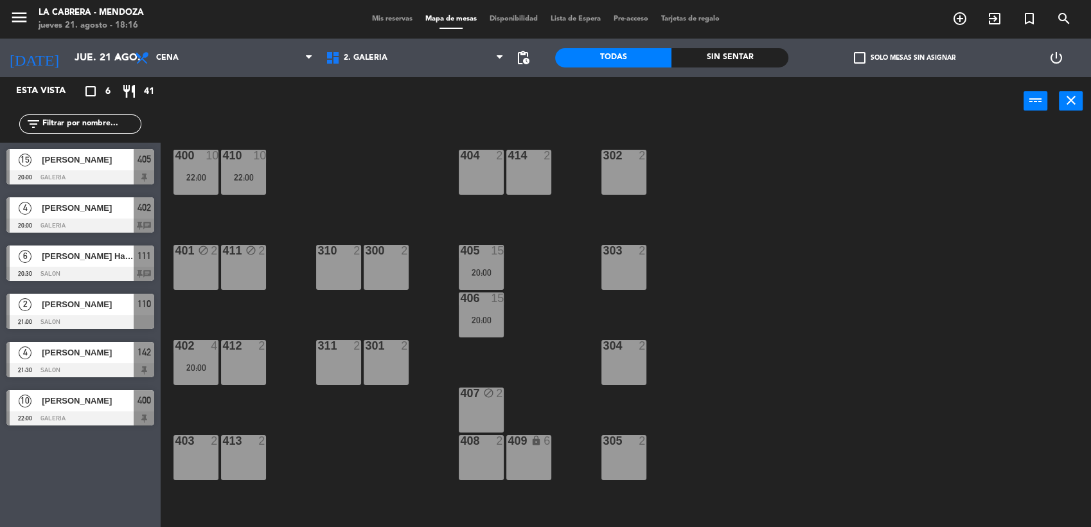
click at [502, 455] on div "408 2" at bounding box center [481, 457] width 45 height 45
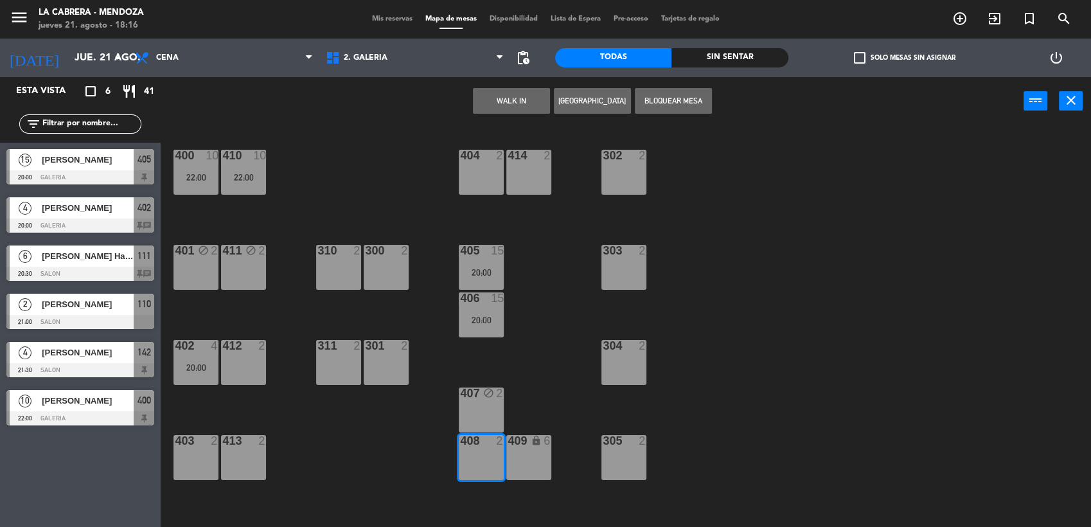
click at [684, 103] on button "Bloquear Mesa" at bounding box center [673, 101] width 77 height 26
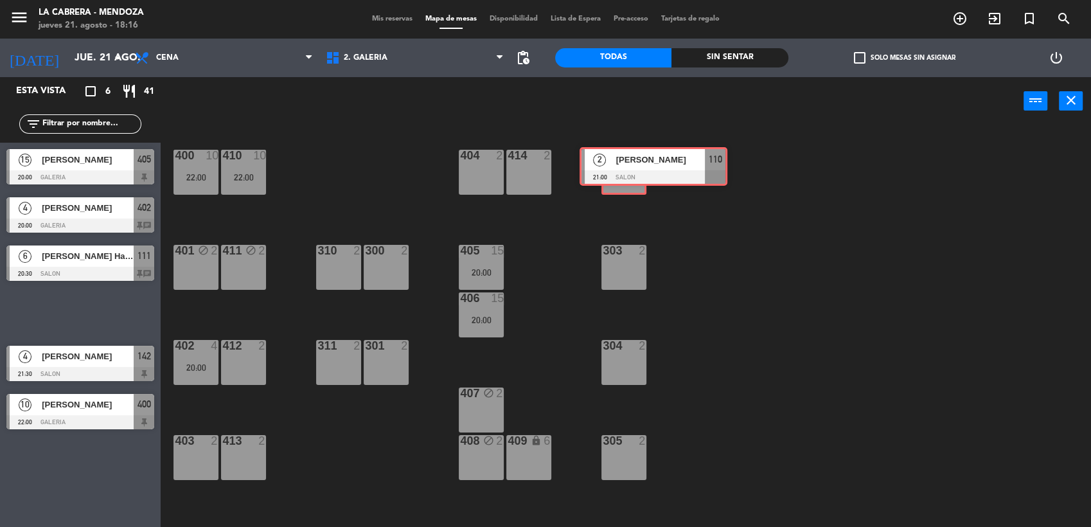
drag, startPoint x: 59, startPoint y: 319, endPoint x: 632, endPoint y: 173, distance: 591.4
